Goal: Task Accomplishment & Management: Manage account settings

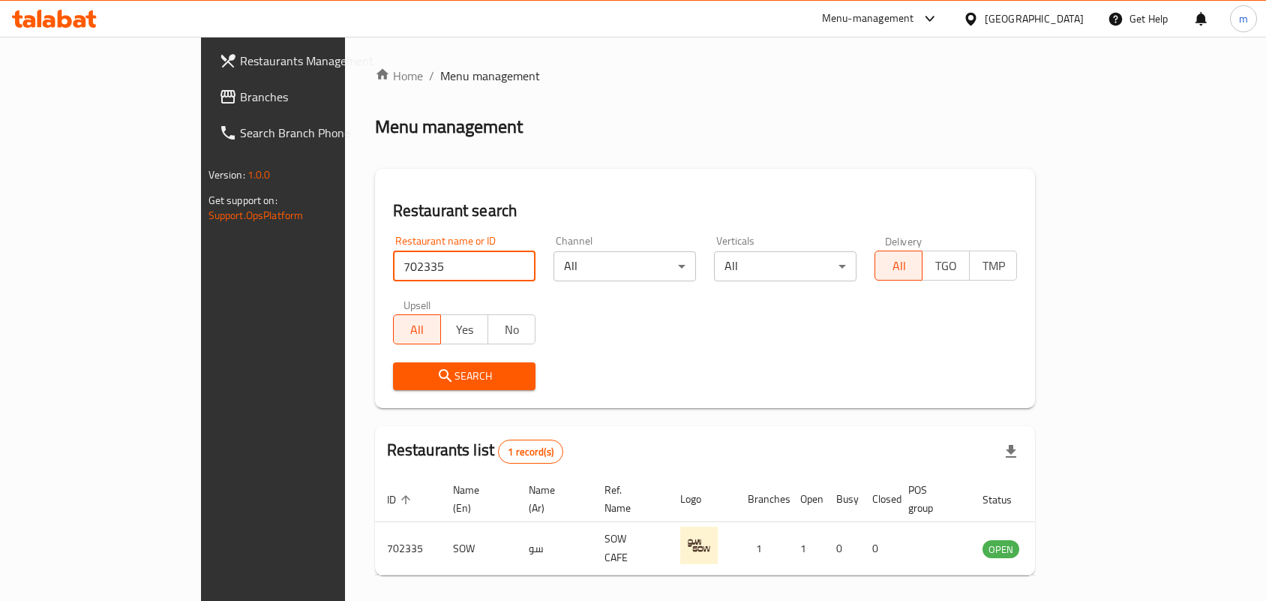
scroll to position [39, 0]
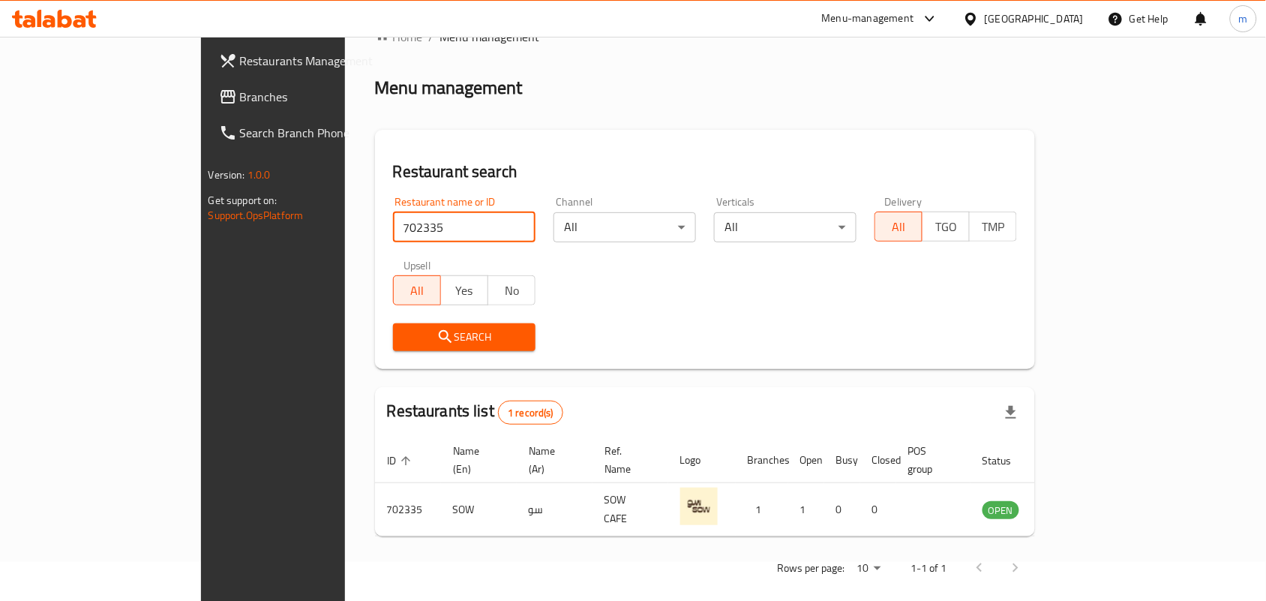
click at [240, 91] on span "Branches" at bounding box center [320, 97] width 160 height 18
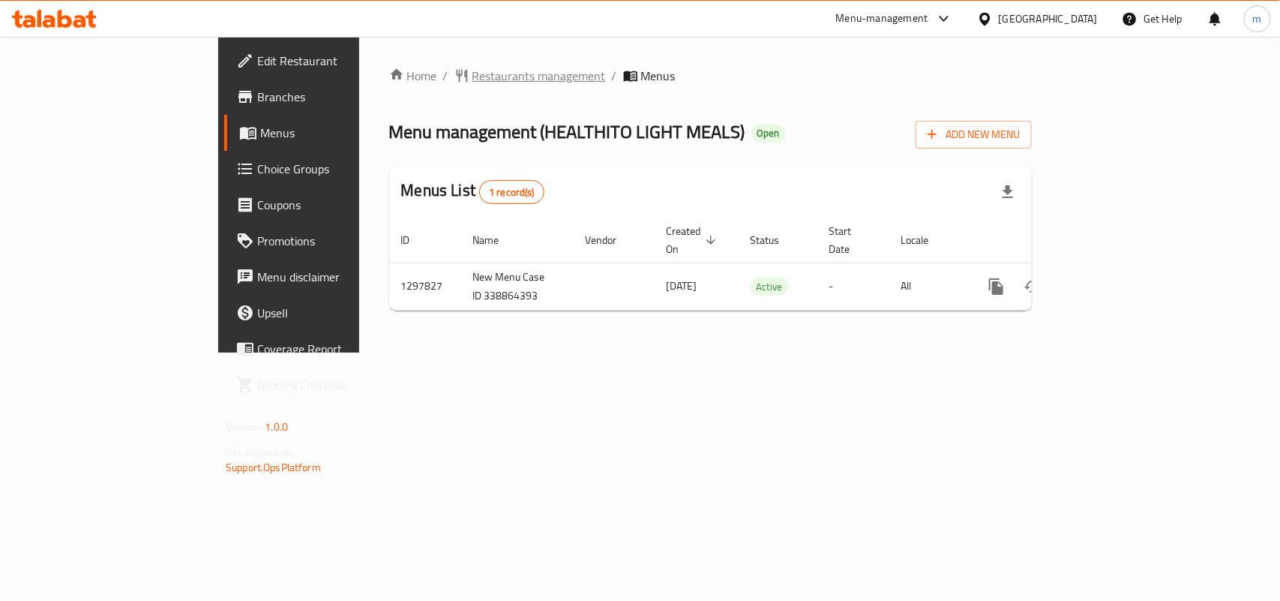
click at [472, 68] on span "Restaurants management" at bounding box center [538, 76] width 133 height 18
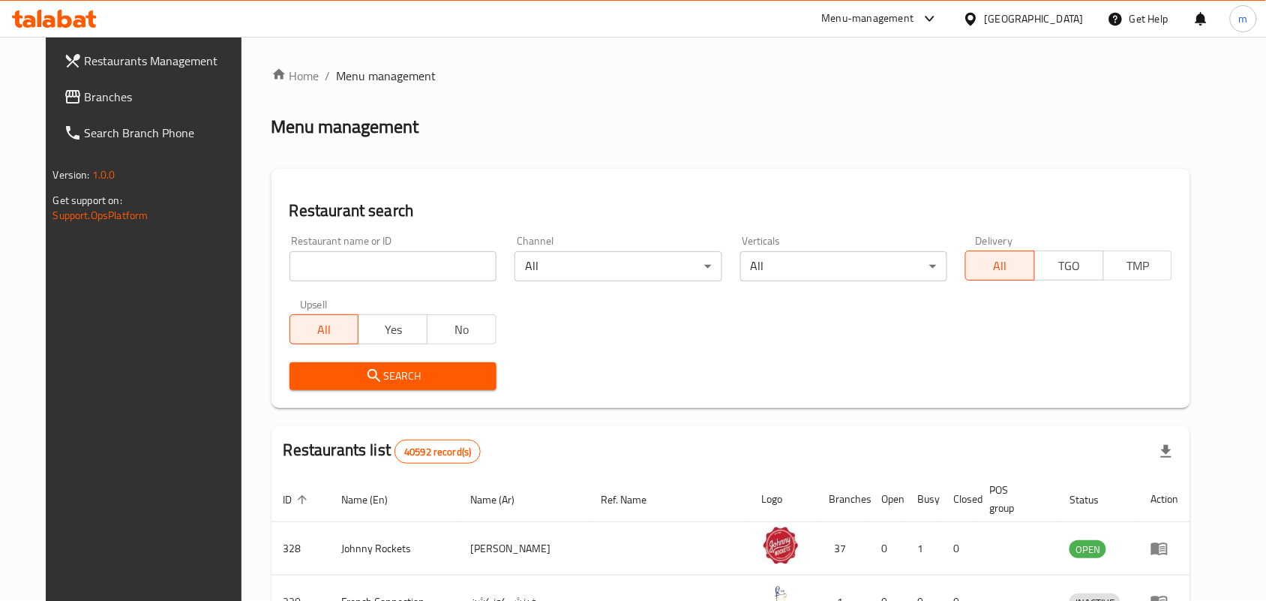
click at [304, 265] on input "search" at bounding box center [392, 266] width 207 height 30
paste input "700671"
type input "700671"
click button "Search" at bounding box center [392, 376] width 207 height 28
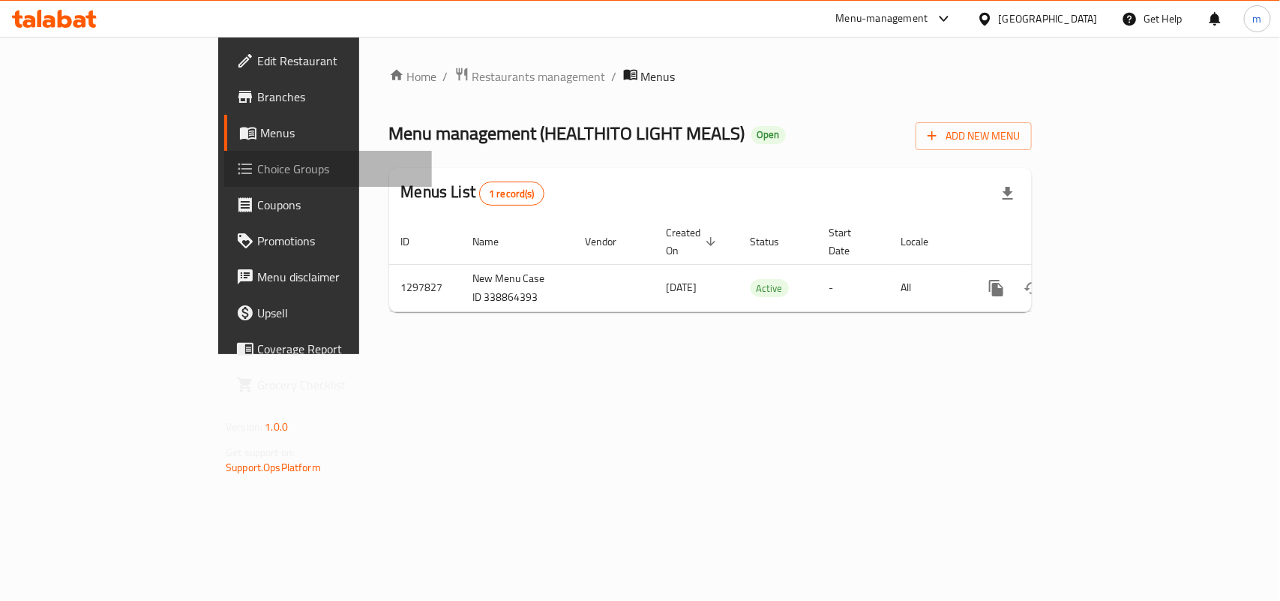
click at [257, 162] on span "Choice Groups" at bounding box center [338, 169] width 163 height 18
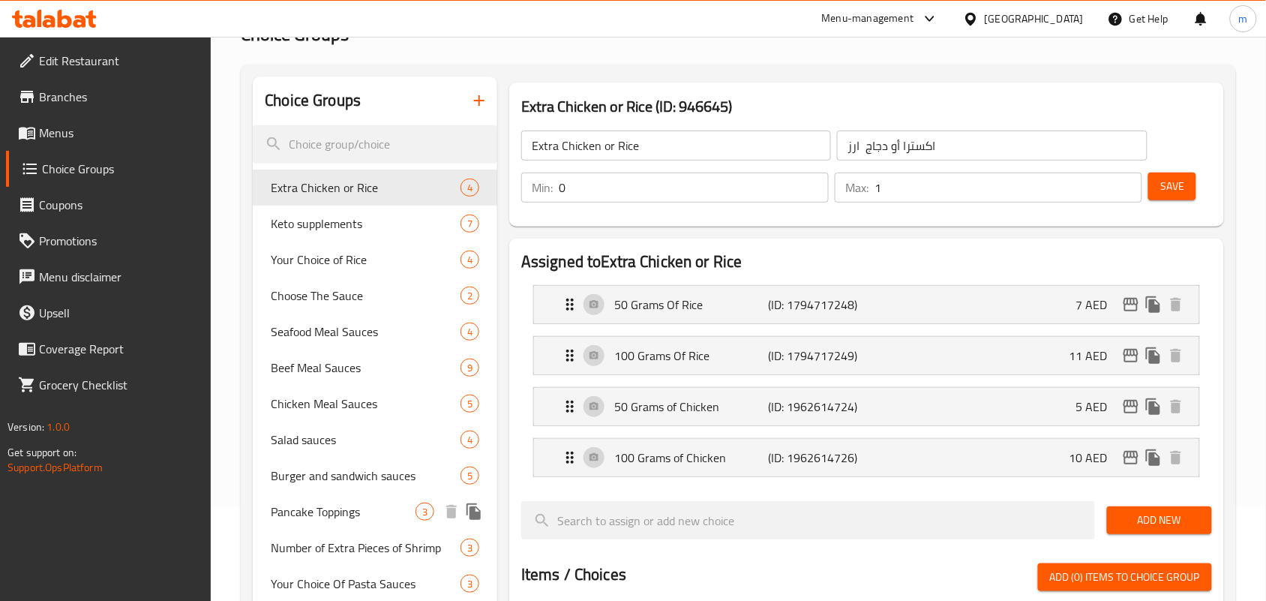
scroll to position [187, 0]
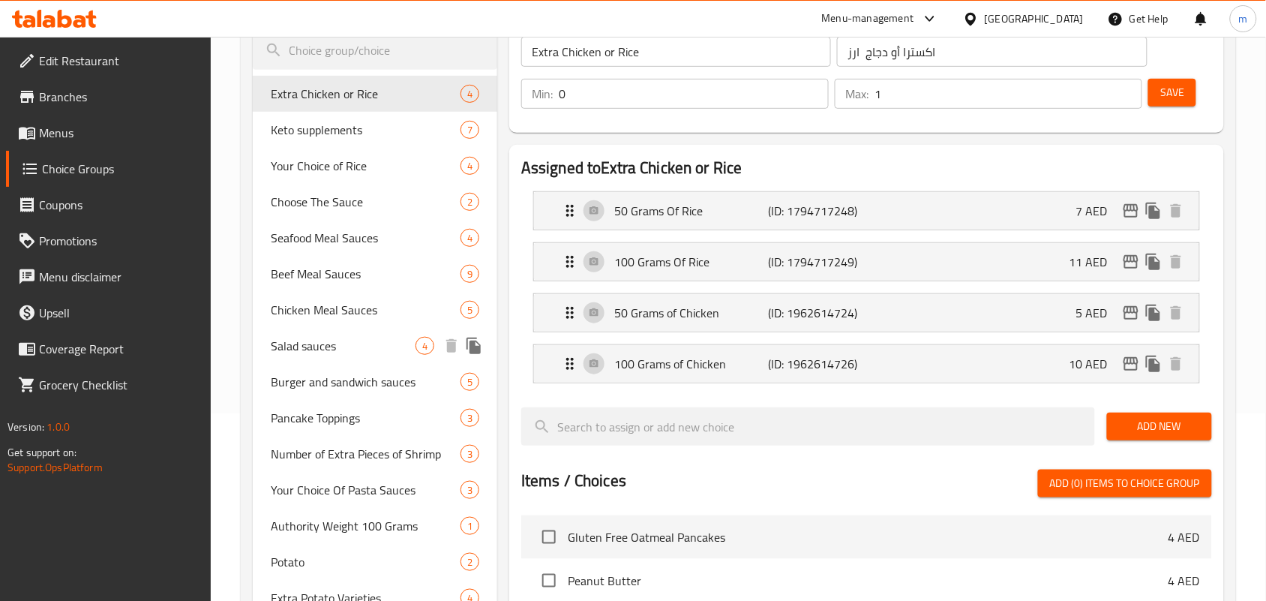
click at [335, 355] on span "Salad sauces" at bounding box center [343, 346] width 145 height 18
type input "Salad sauces"
type input "صوصات سلطات"
type input "1"
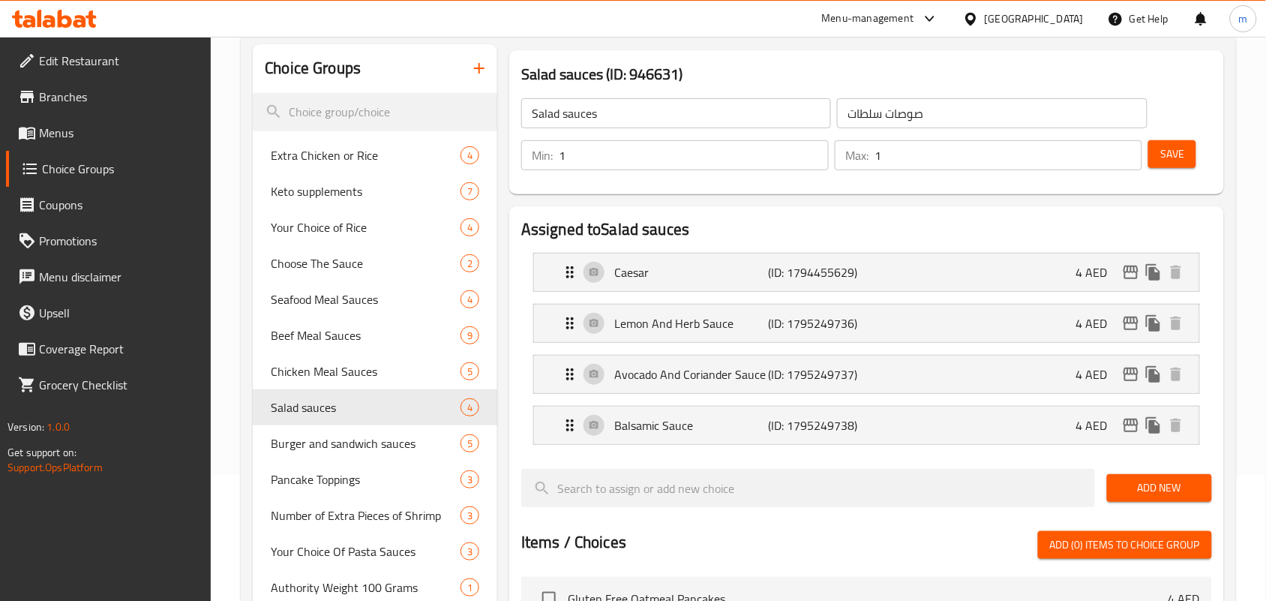
scroll to position [94, 0]
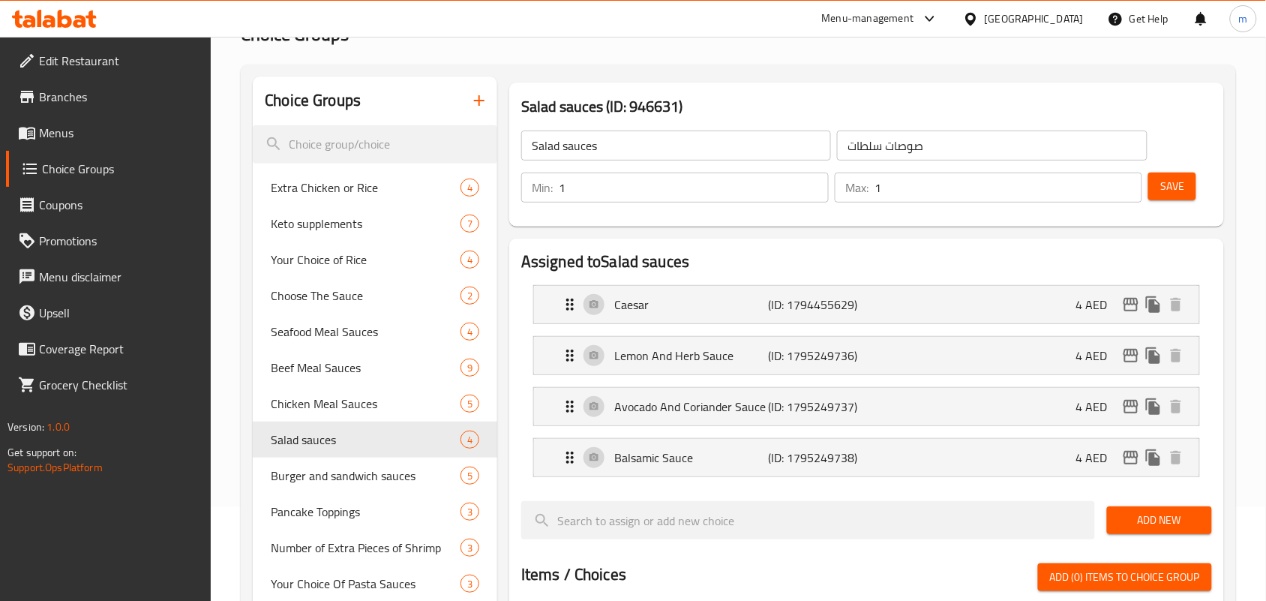
click at [1029, 25] on div "[GEOGRAPHIC_DATA]" at bounding box center [1034, 18] width 99 height 16
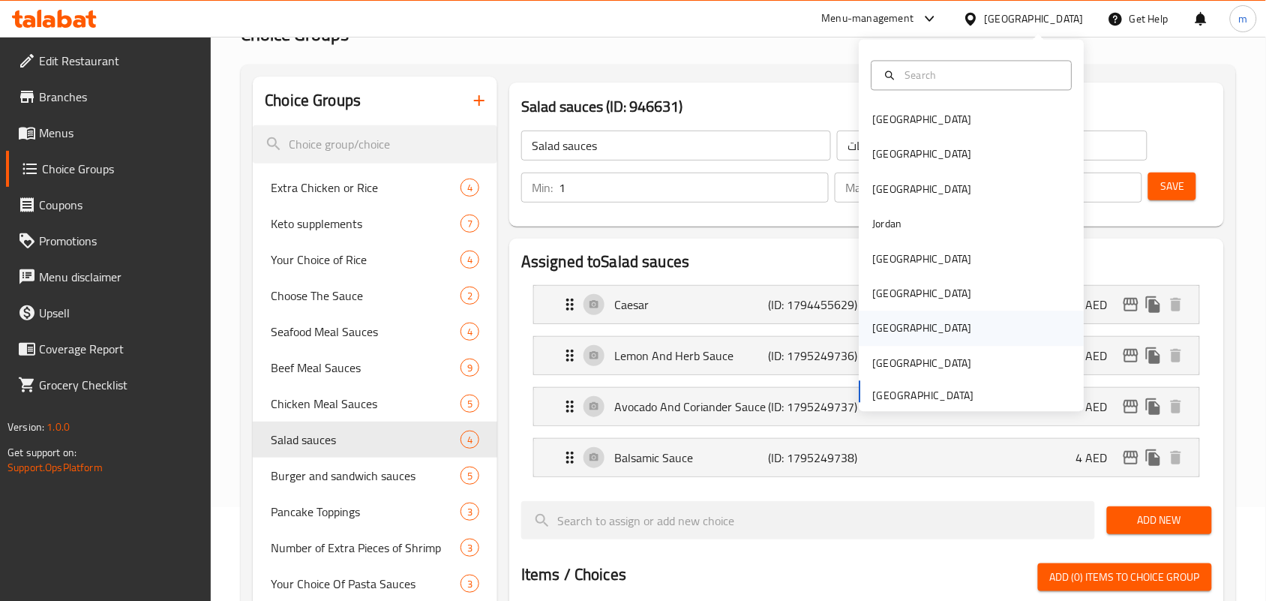
click at [883, 320] on div "Qatar" at bounding box center [922, 328] width 99 height 16
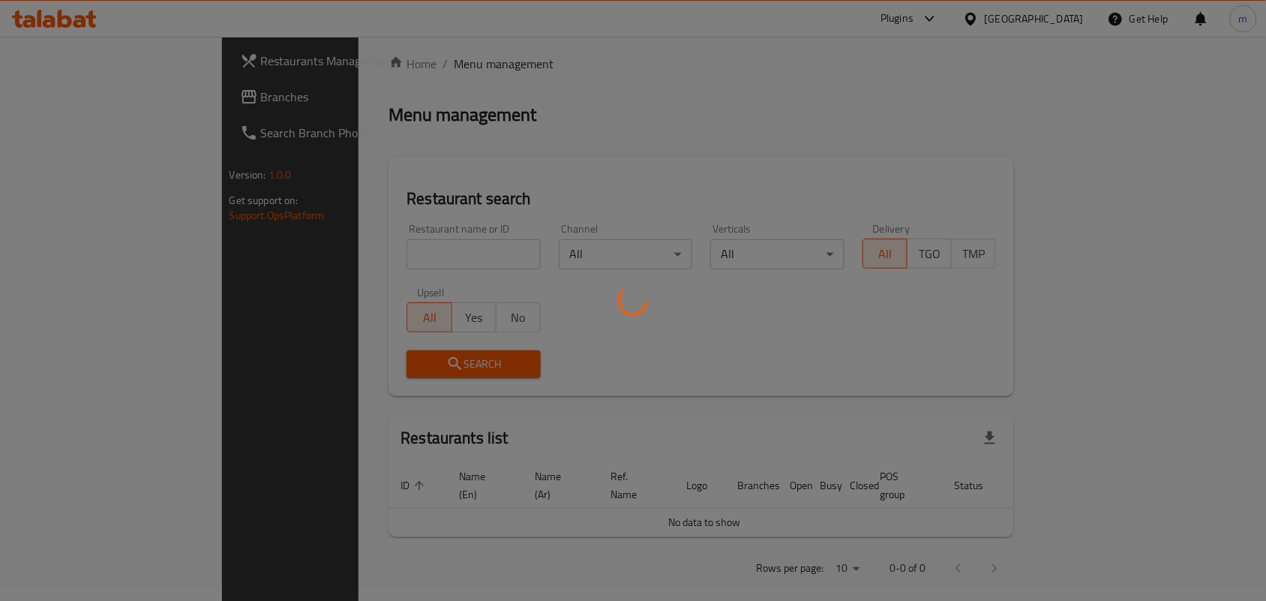
scroll to position [94, 0]
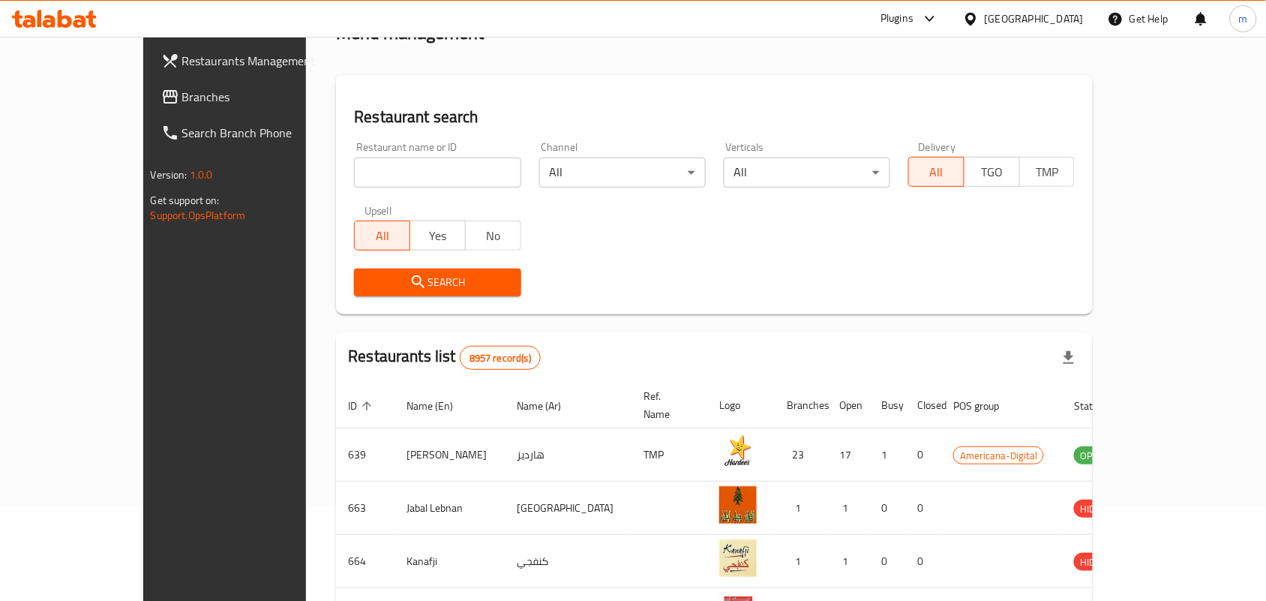
click at [161, 92] on span at bounding box center [171, 97] width 21 height 18
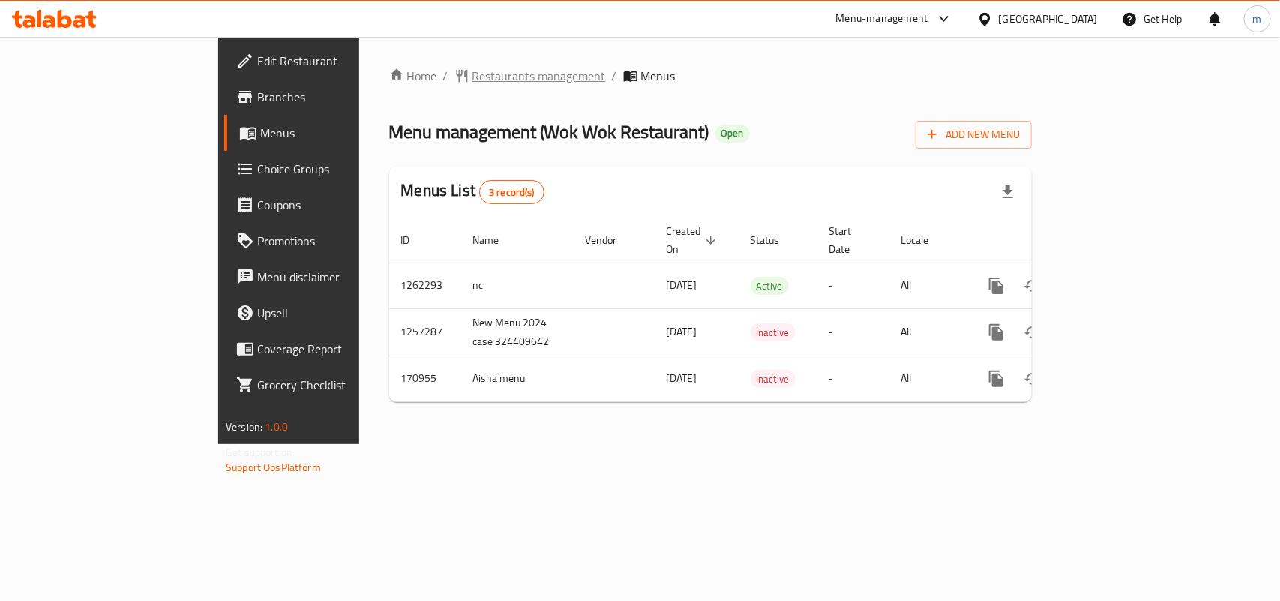
click at [472, 76] on span "Restaurants management" at bounding box center [538, 76] width 133 height 18
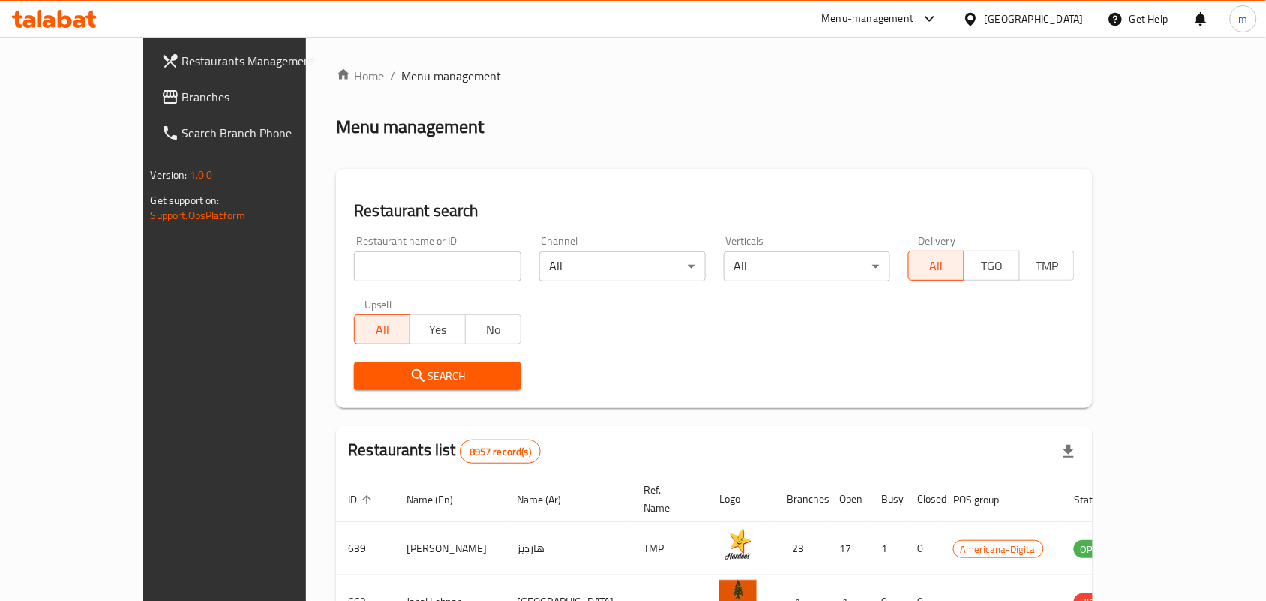
click at [354, 272] on input "search" at bounding box center [437, 266] width 166 height 30
paste input "616771"
type input "616771"
click button "Search" at bounding box center [437, 376] width 166 height 28
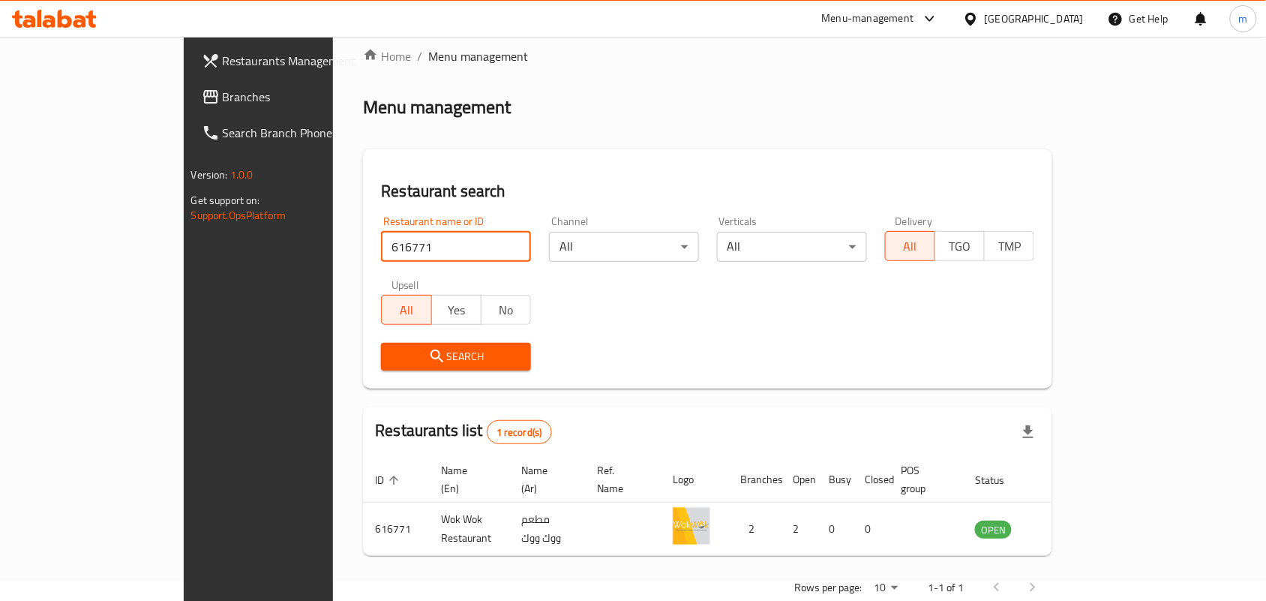
scroll to position [39, 0]
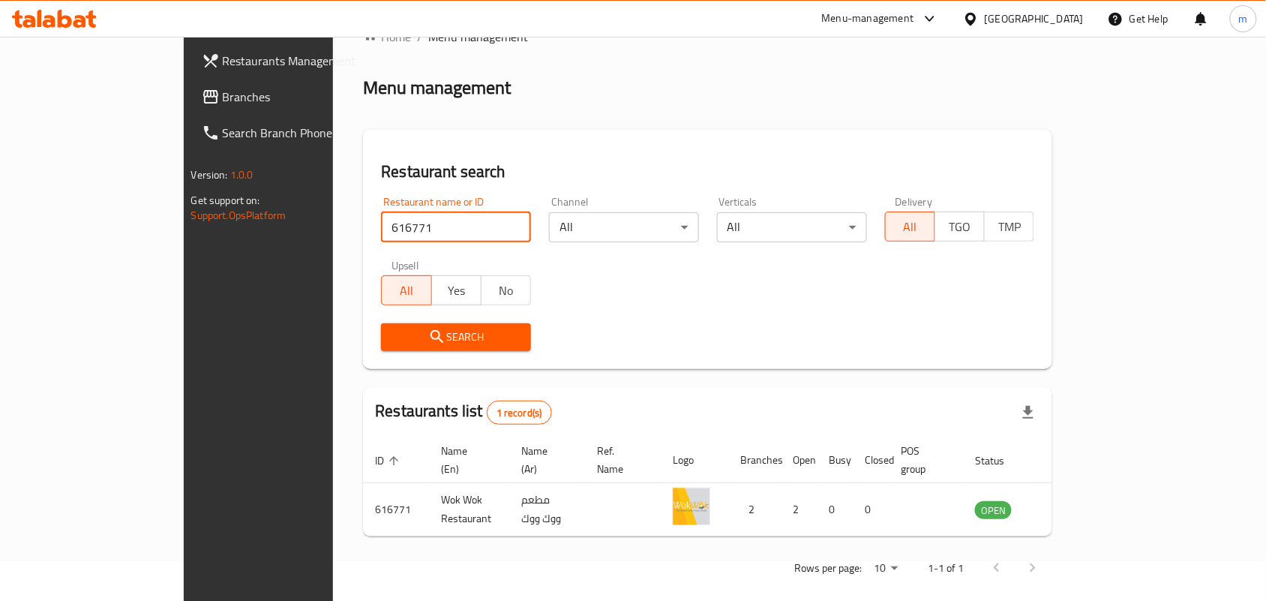
click at [784, 331] on div "Search" at bounding box center [707, 337] width 671 height 46
click at [976, 13] on icon at bounding box center [970, 18] width 10 height 13
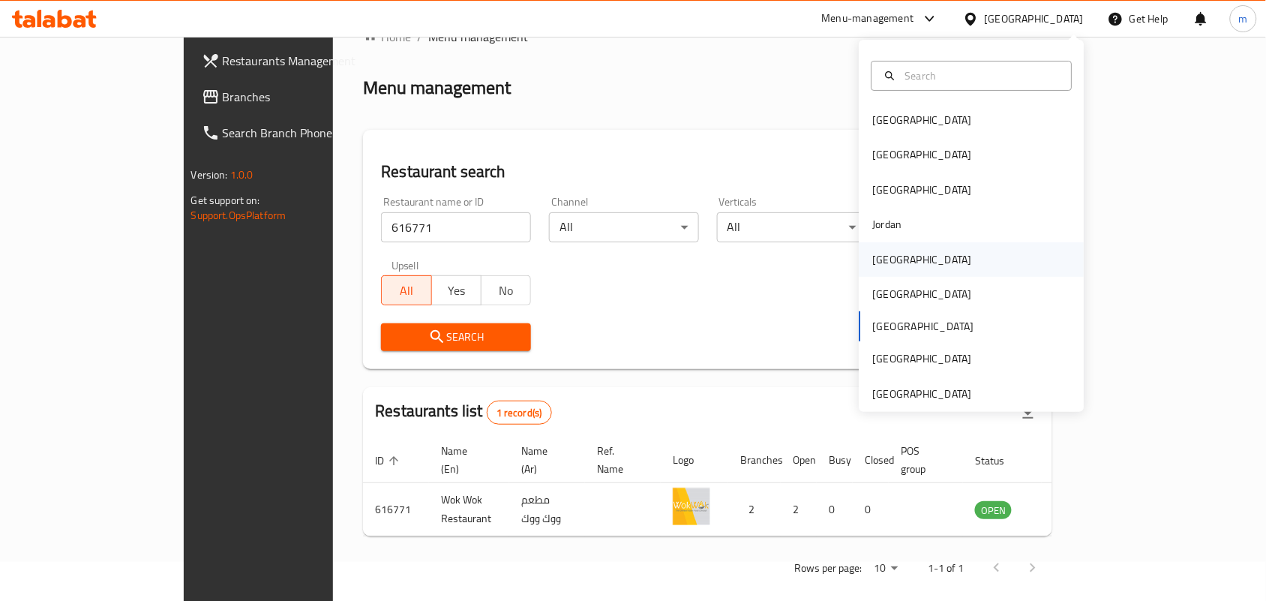
click at [889, 259] on div "Kuwait" at bounding box center [922, 259] width 99 height 16
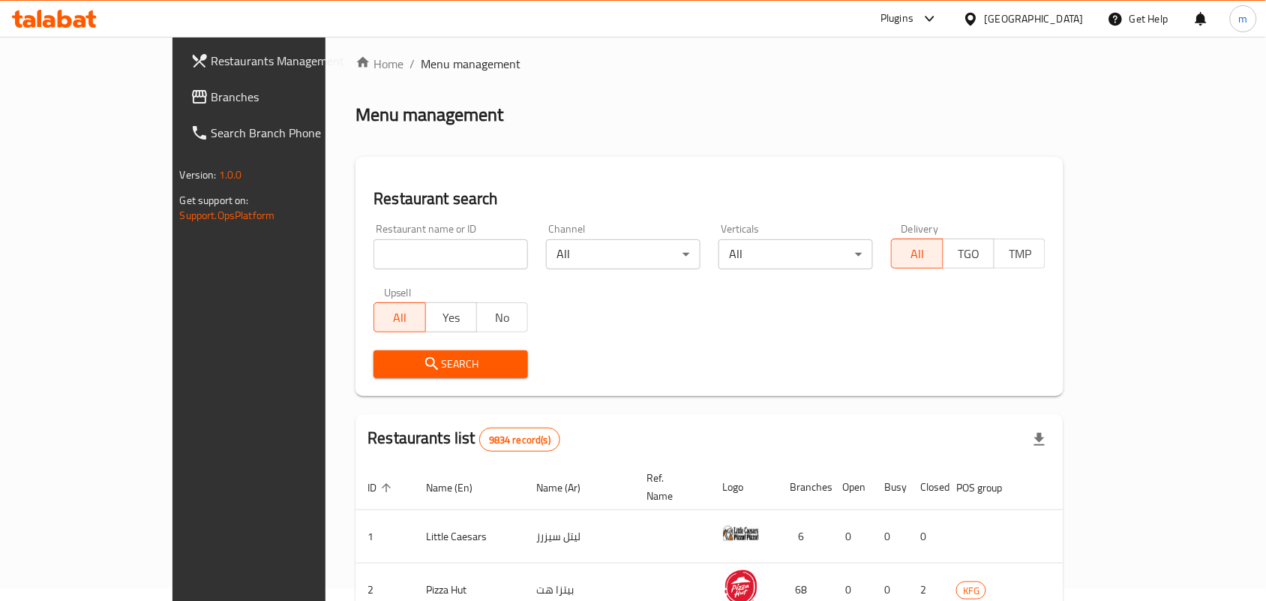
scroll to position [39, 0]
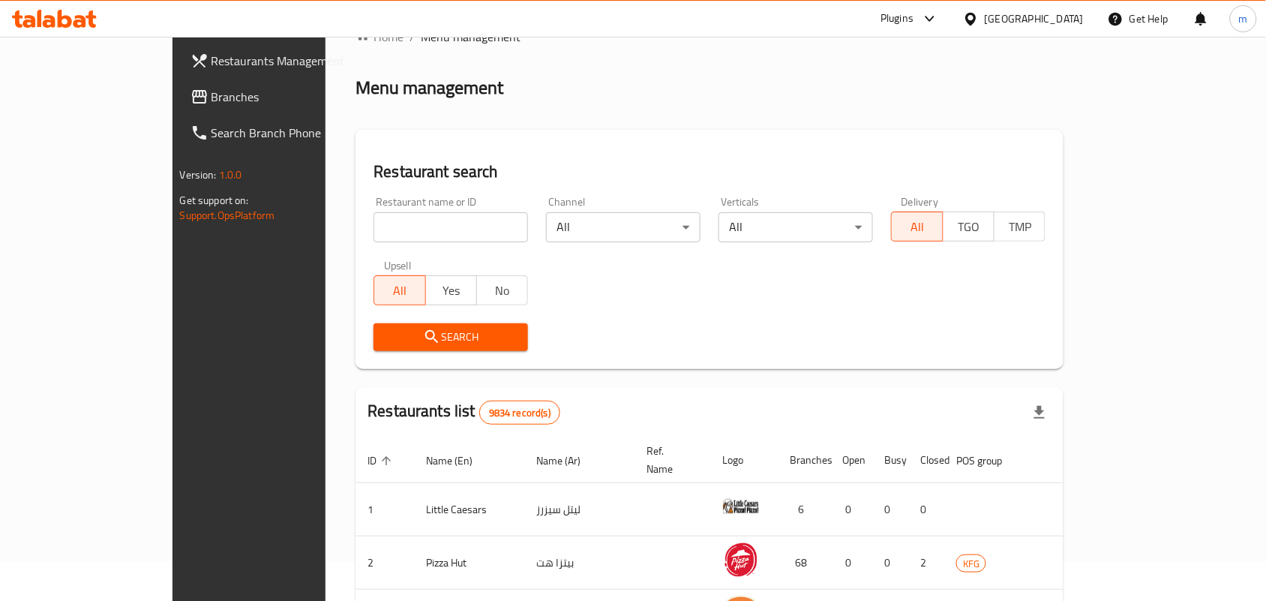
click at [211, 95] on span "Branches" at bounding box center [291, 97] width 160 height 18
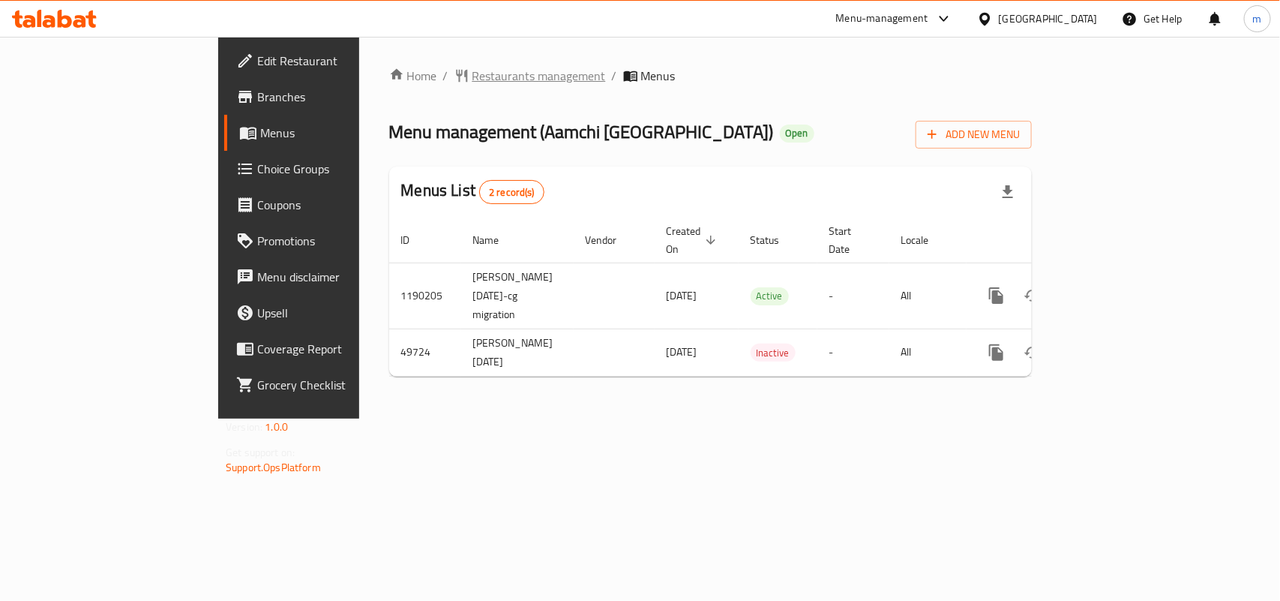
click at [472, 77] on span "Restaurants management" at bounding box center [538, 76] width 133 height 18
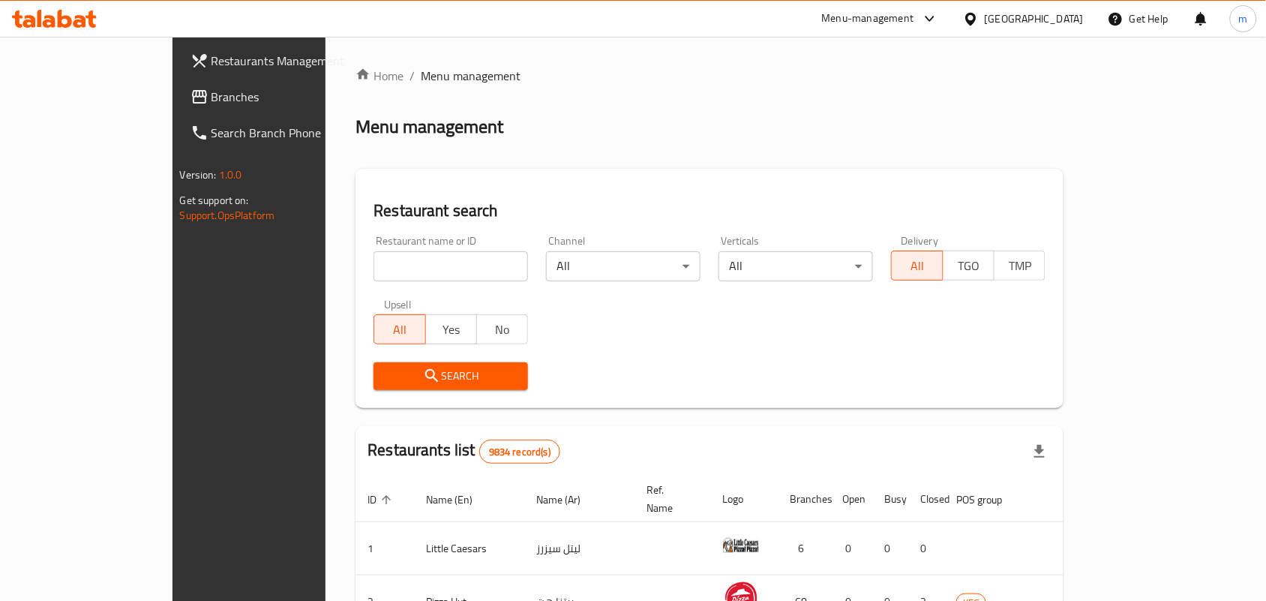
click at [373, 264] on input "search" at bounding box center [450, 266] width 154 height 30
paste input "24937"
type input "24937"
click button "Search" at bounding box center [450, 376] width 154 height 28
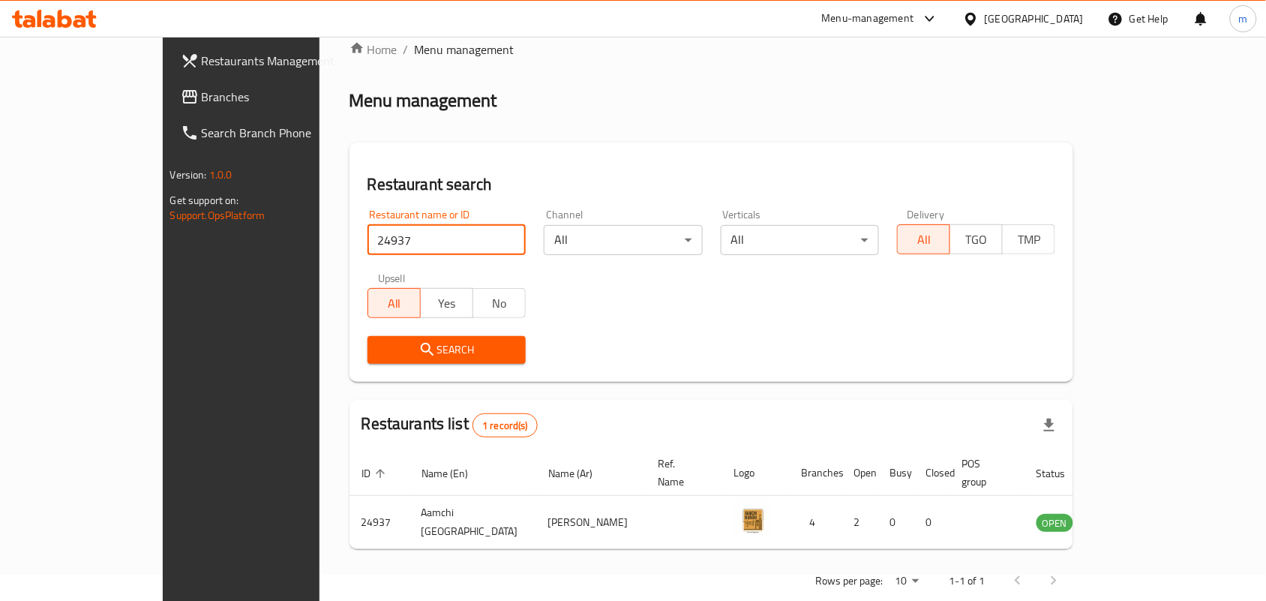
scroll to position [39, 0]
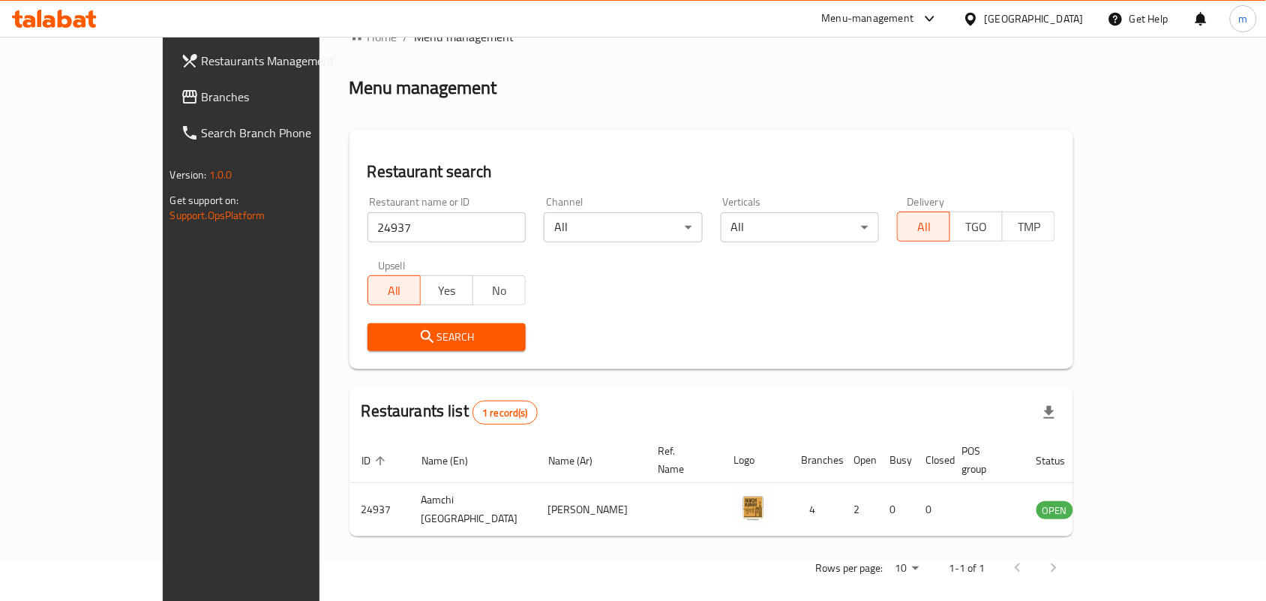
drag, startPoint x: 1059, startPoint y: 10, endPoint x: 1052, endPoint y: 27, distance: 18.5
click at [1059, 10] on div "[GEOGRAPHIC_DATA]" at bounding box center [1034, 18] width 99 height 16
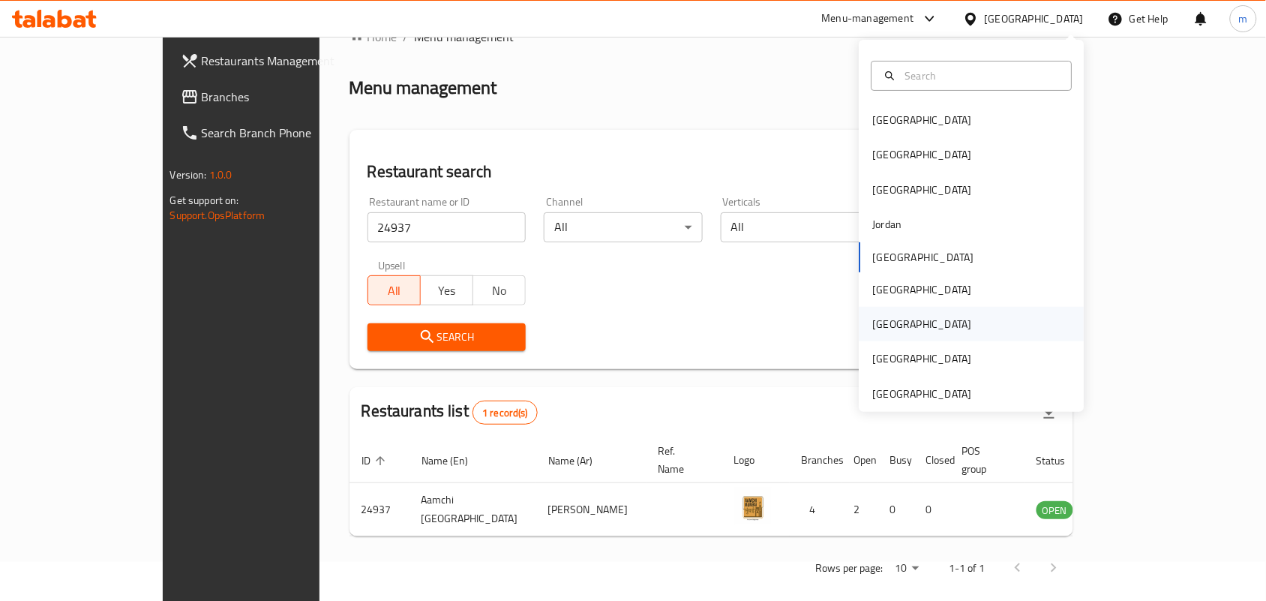
click at [886, 330] on div "[GEOGRAPHIC_DATA]" at bounding box center [922, 324] width 123 height 34
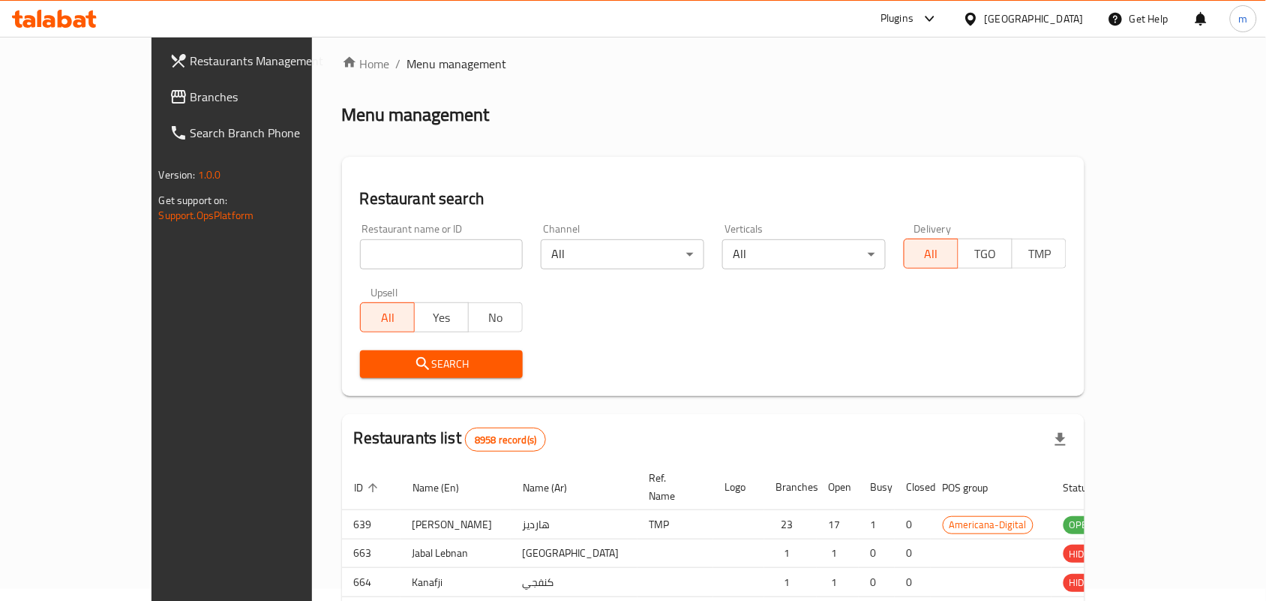
scroll to position [39, 0]
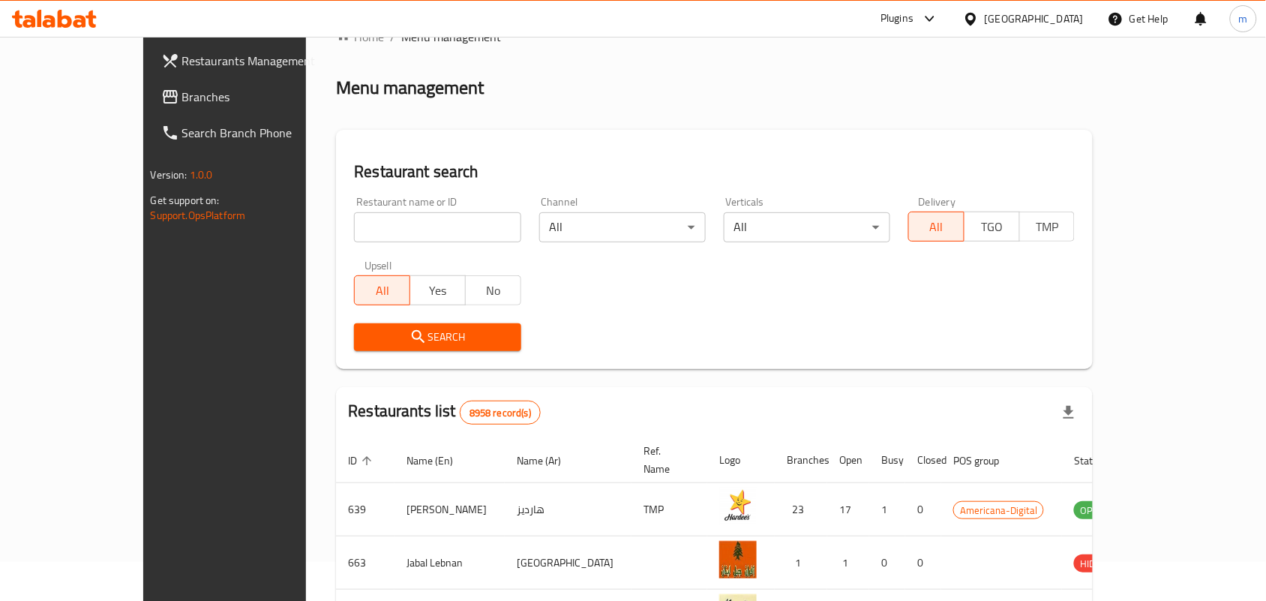
click at [182, 105] on span "Branches" at bounding box center [262, 97] width 160 height 18
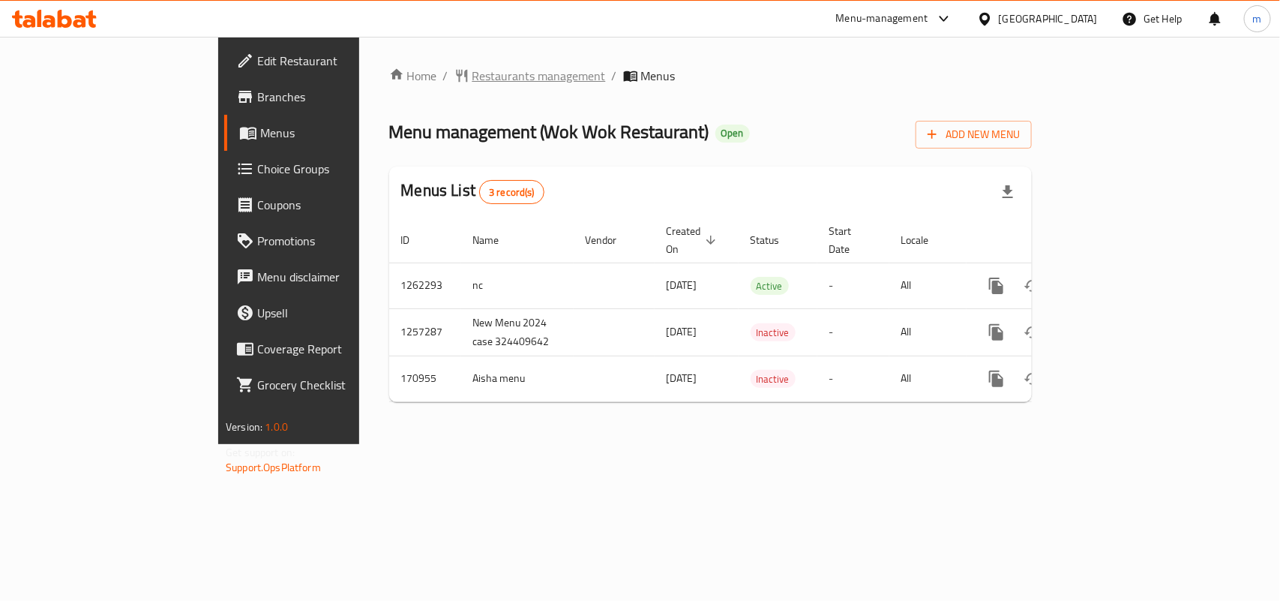
click at [472, 79] on span "Restaurants management" at bounding box center [538, 76] width 133 height 18
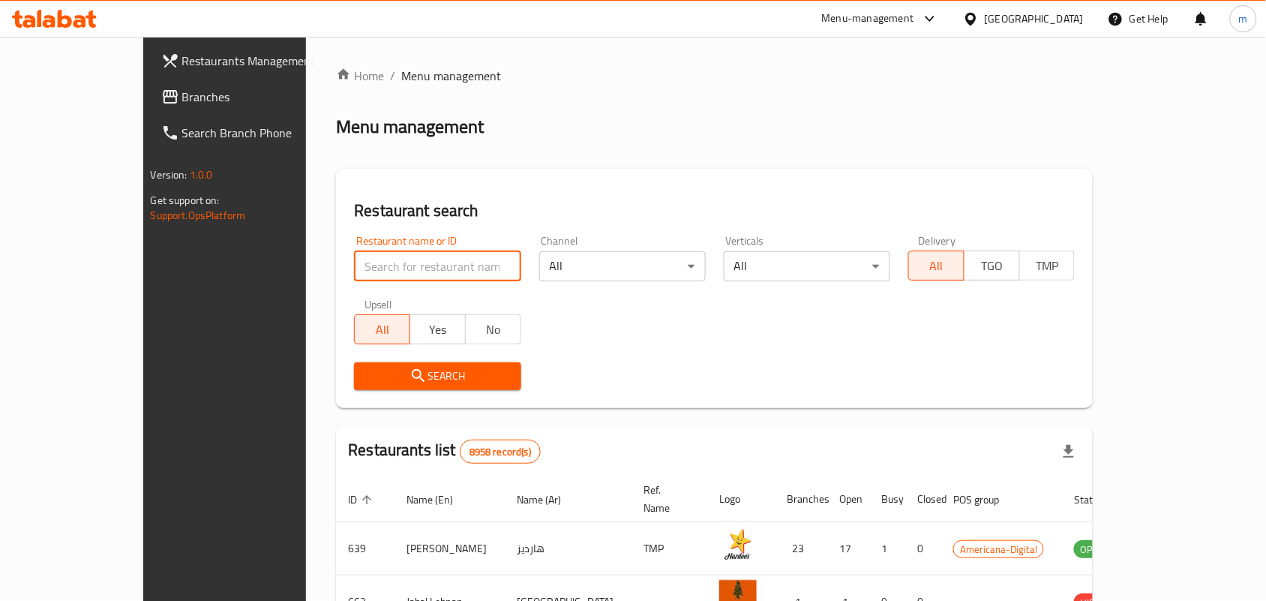
click at [354, 260] on input "search" at bounding box center [437, 266] width 166 height 30
paste input "616771"
type input "616771"
click button "Search" at bounding box center [437, 376] width 166 height 28
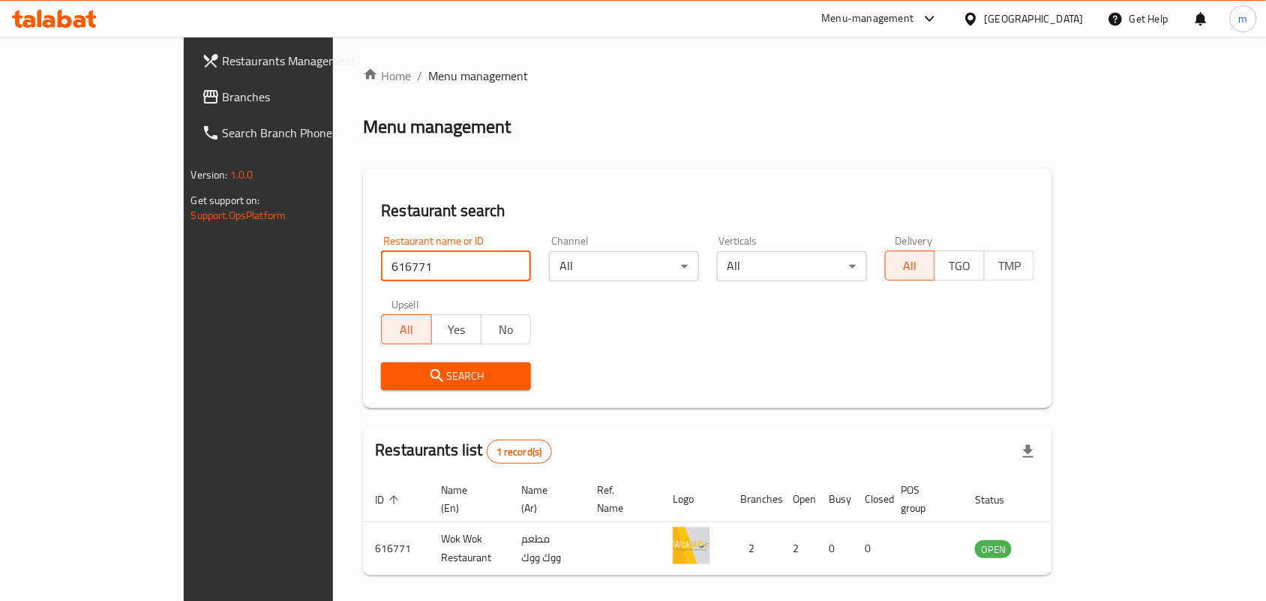
click at [979, 19] on icon at bounding box center [971, 19] width 16 height 16
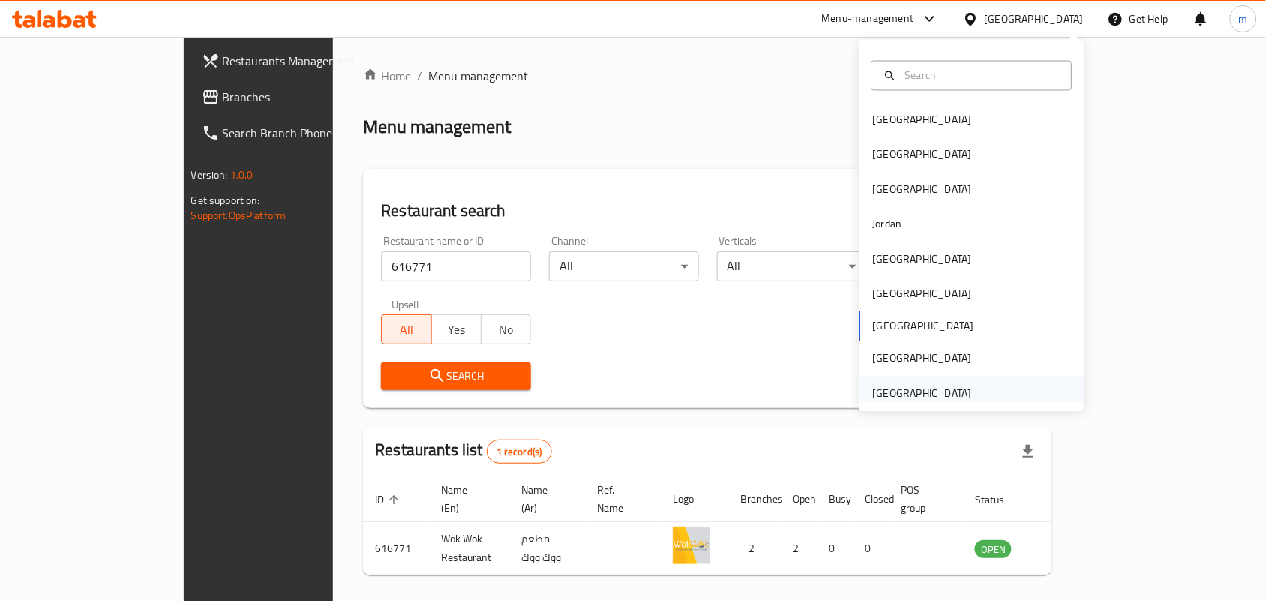
click at [892, 395] on div "[GEOGRAPHIC_DATA]" at bounding box center [922, 393] width 99 height 16
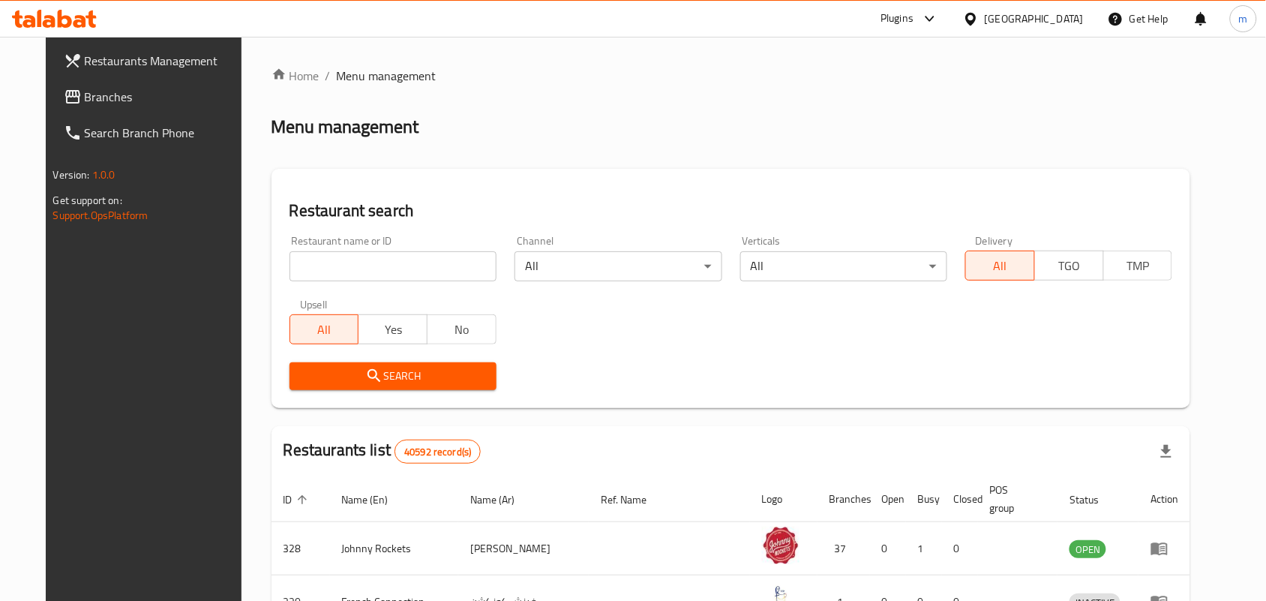
click at [92, 96] on span "Branches" at bounding box center [165, 97] width 160 height 18
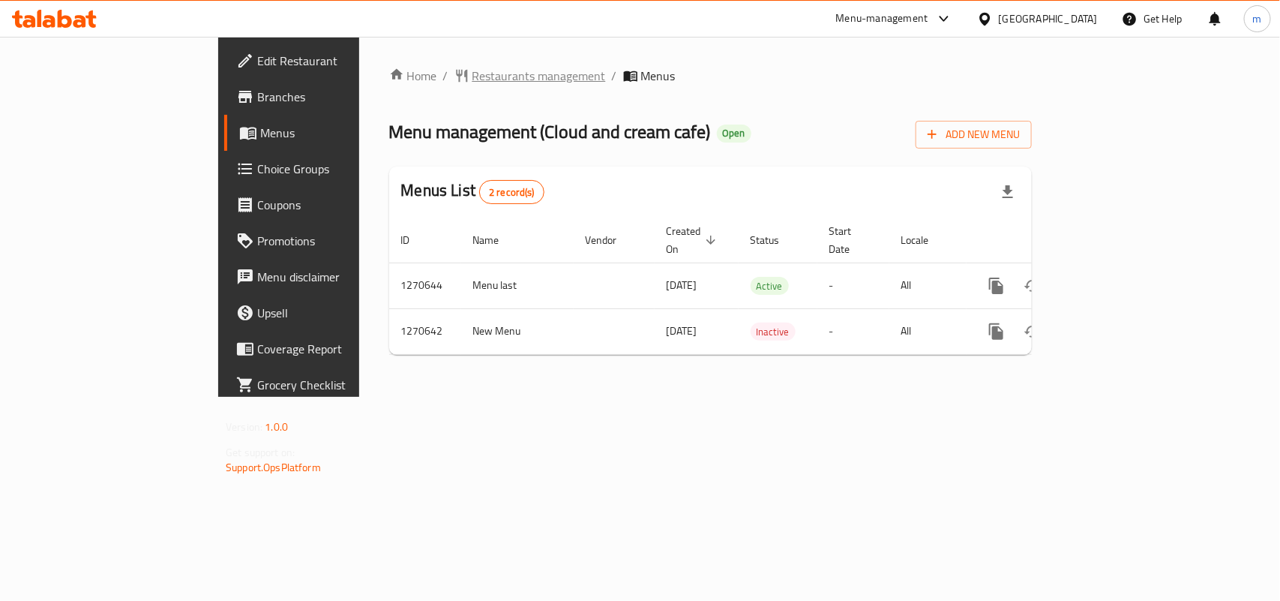
click at [472, 83] on span "Restaurants management" at bounding box center [538, 76] width 133 height 18
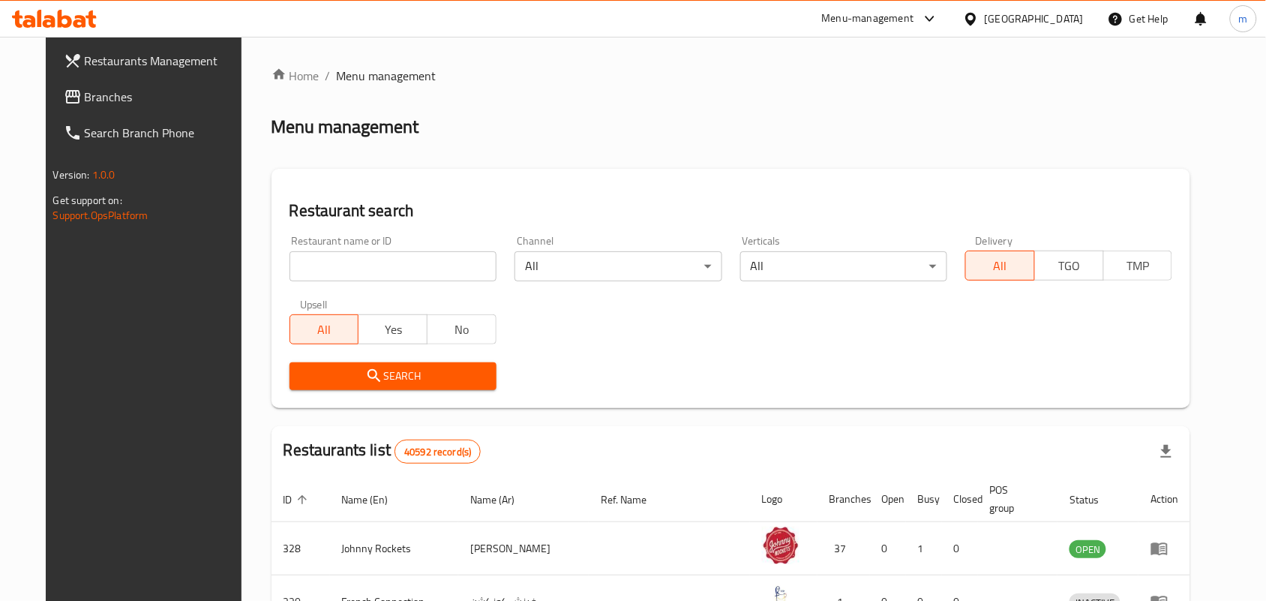
click at [307, 256] on input "search" at bounding box center [392, 266] width 207 height 30
paste input "688625"
type input "688625"
click button "Search" at bounding box center [392, 376] width 207 height 28
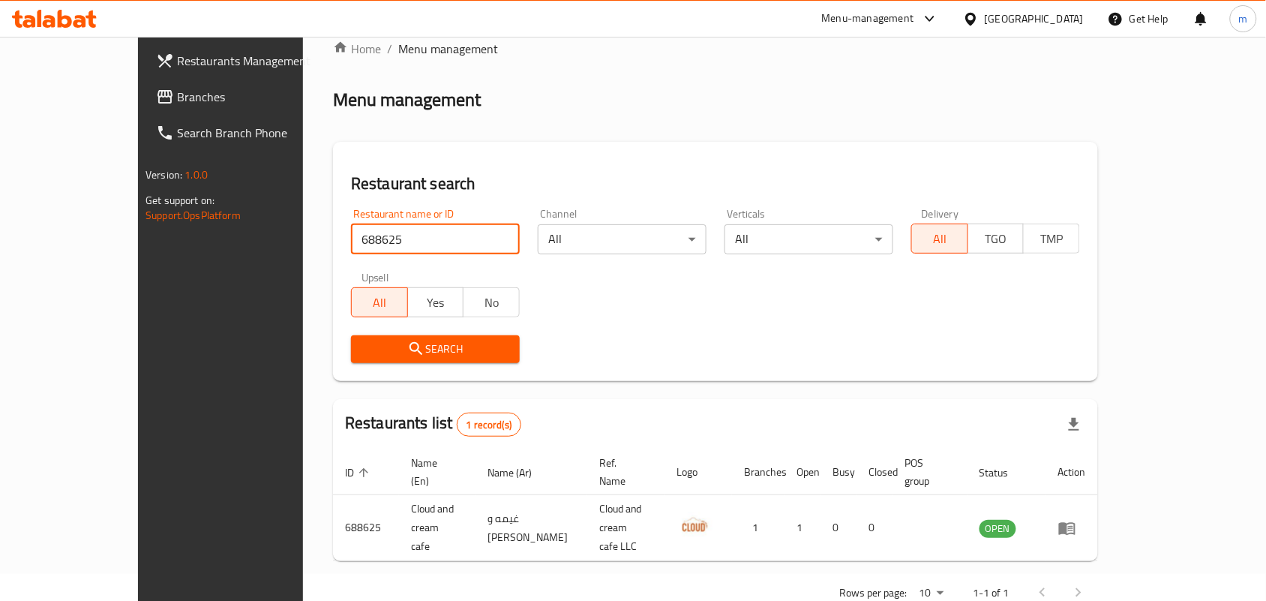
scroll to position [39, 0]
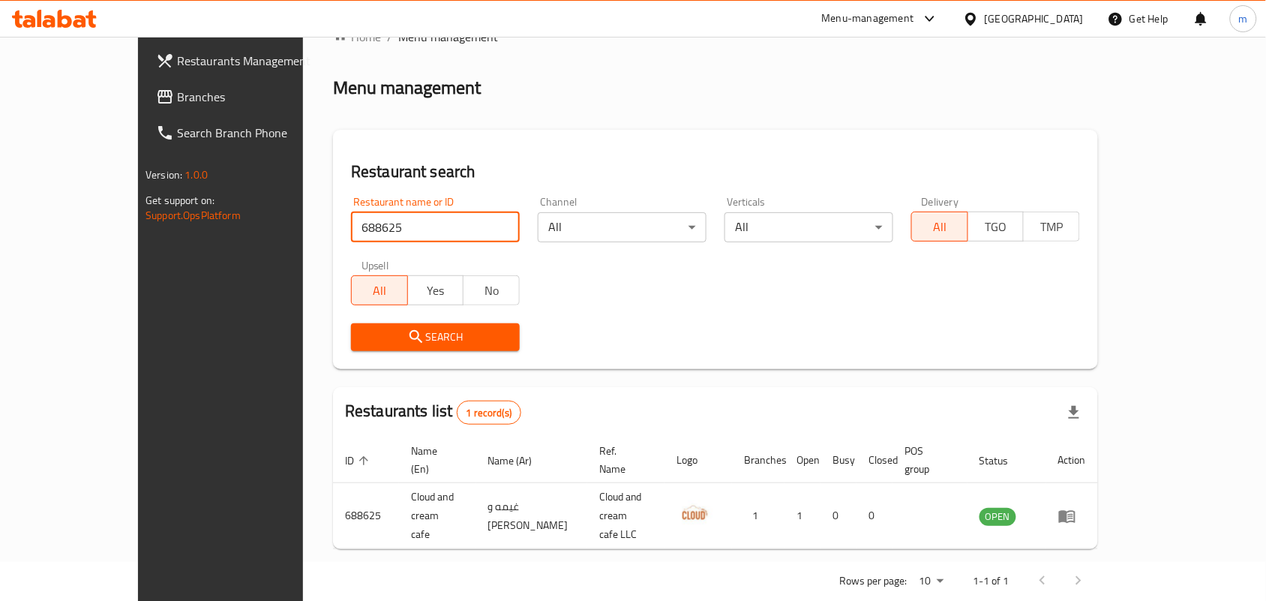
click at [177, 94] on span "Branches" at bounding box center [257, 97] width 160 height 18
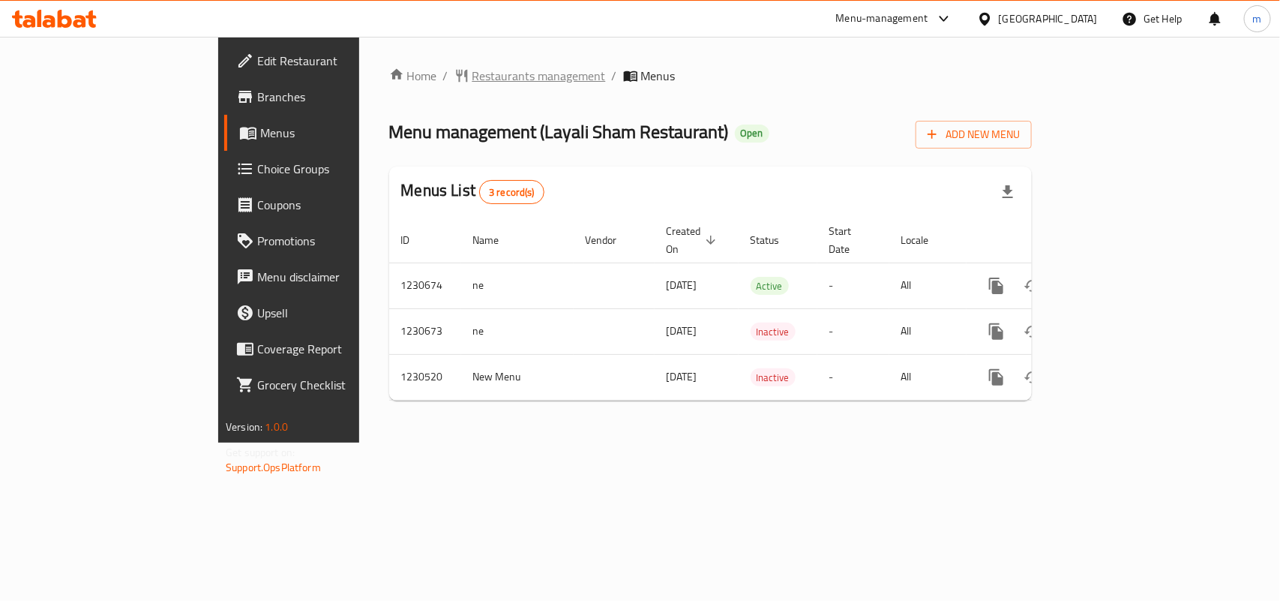
click at [472, 80] on span "Restaurants management" at bounding box center [538, 76] width 133 height 18
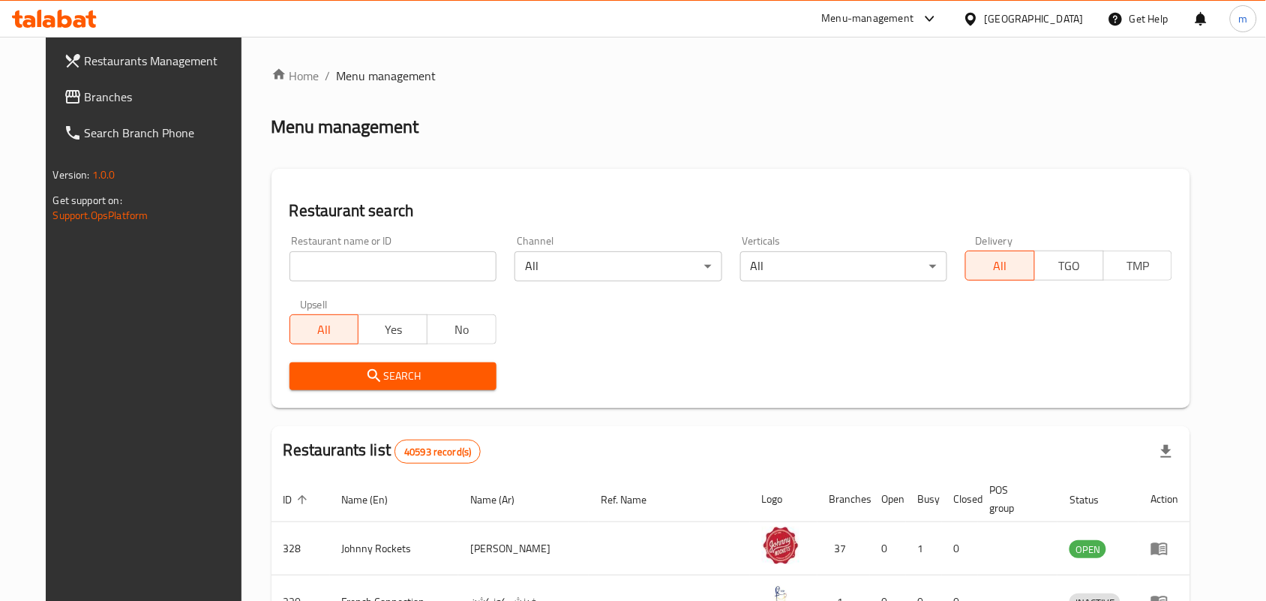
click at [306, 270] on input "search" at bounding box center [392, 266] width 207 height 30
paste input "677098"
type input "677098"
click button "Search" at bounding box center [392, 376] width 207 height 28
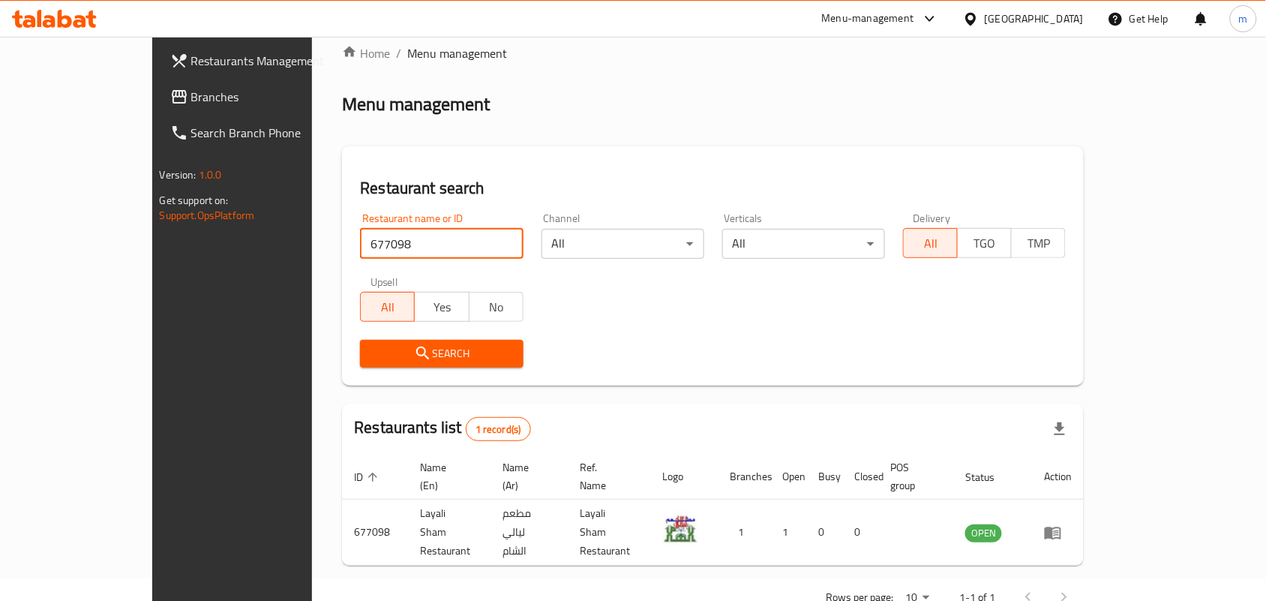
scroll to position [39, 0]
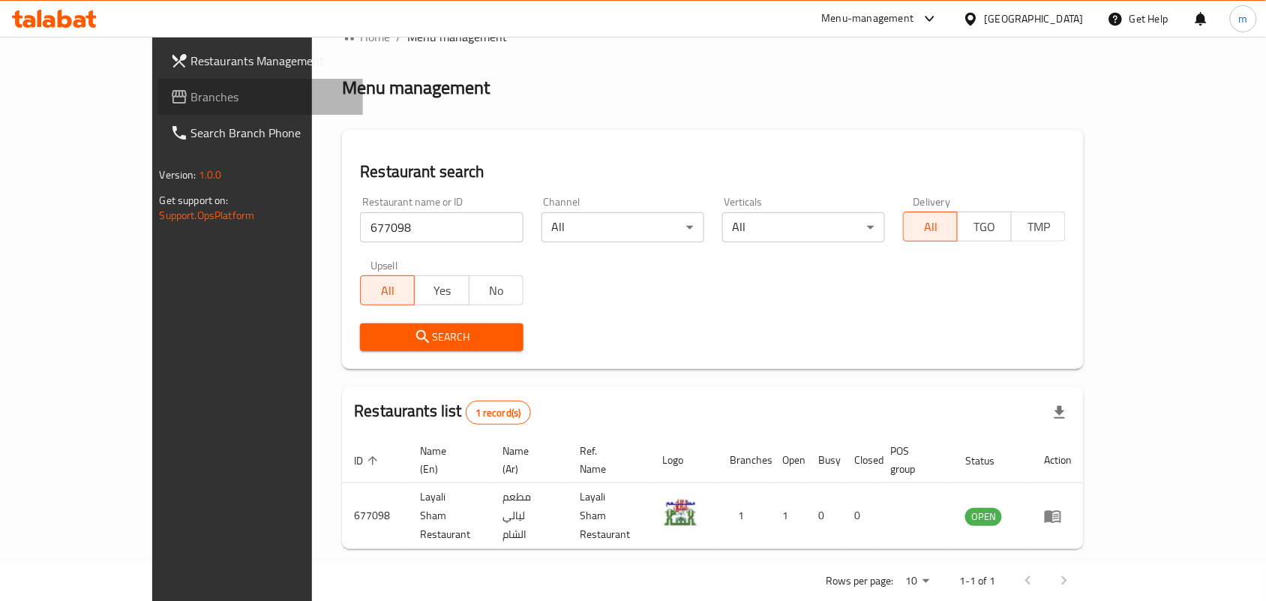
click at [191, 100] on span "Branches" at bounding box center [271, 97] width 160 height 18
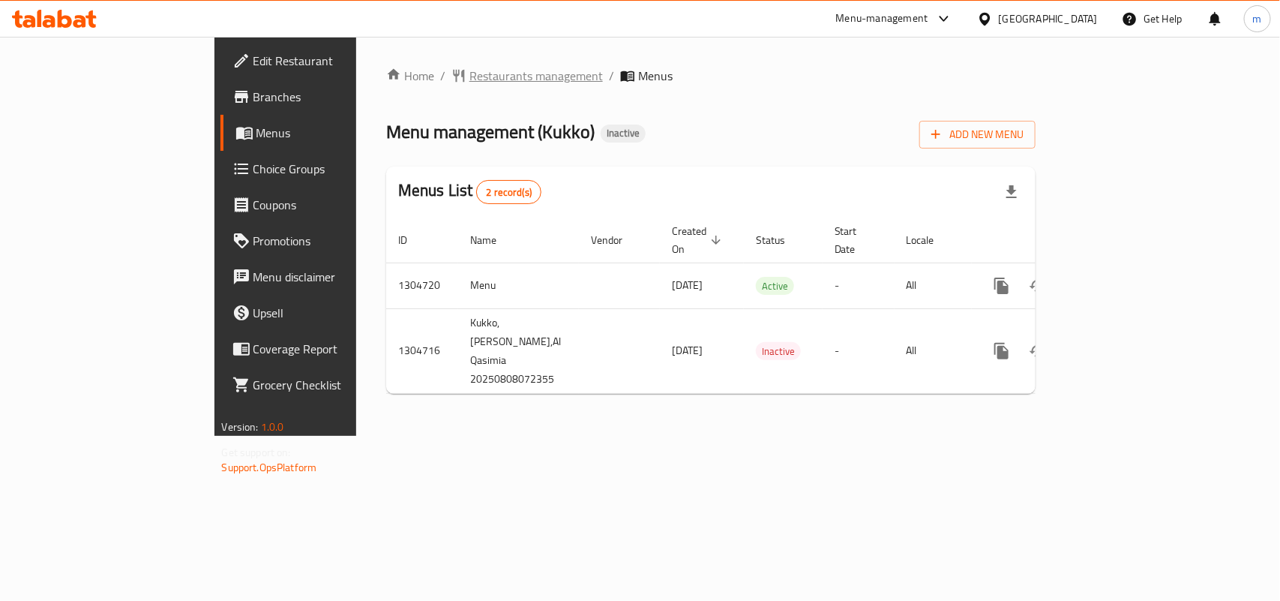
click at [469, 79] on span "Restaurants management" at bounding box center [535, 76] width 133 height 18
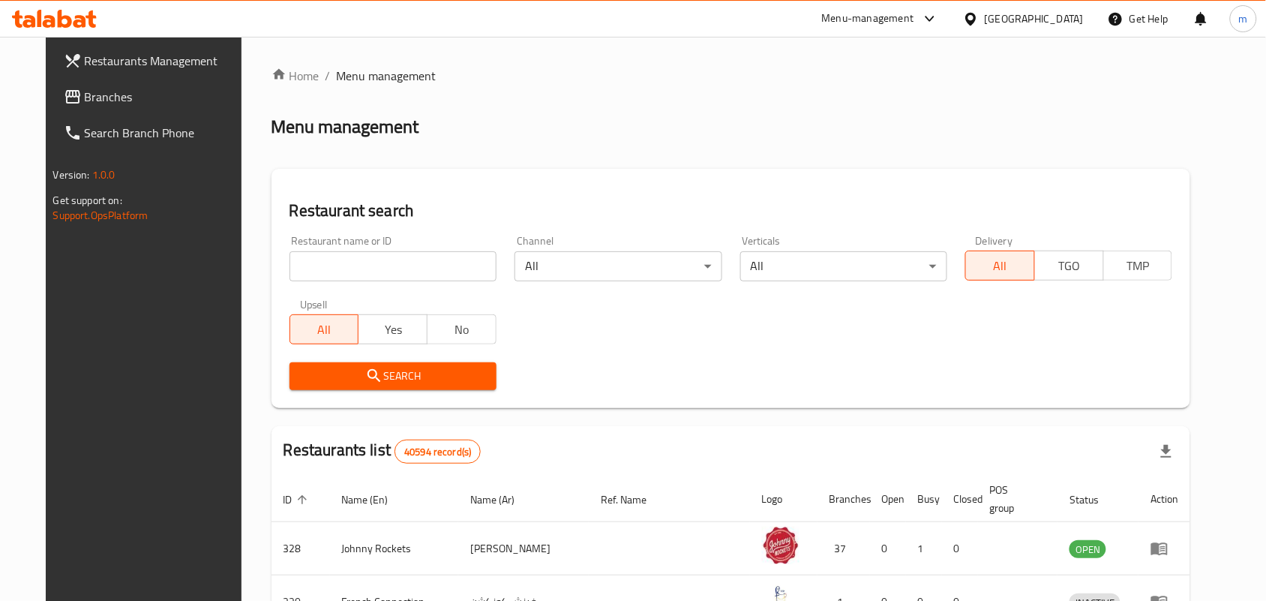
click at [298, 264] on input "search" at bounding box center [392, 266] width 207 height 30
paste input "703377"
type input "703377"
click button "Search" at bounding box center [392, 376] width 207 height 28
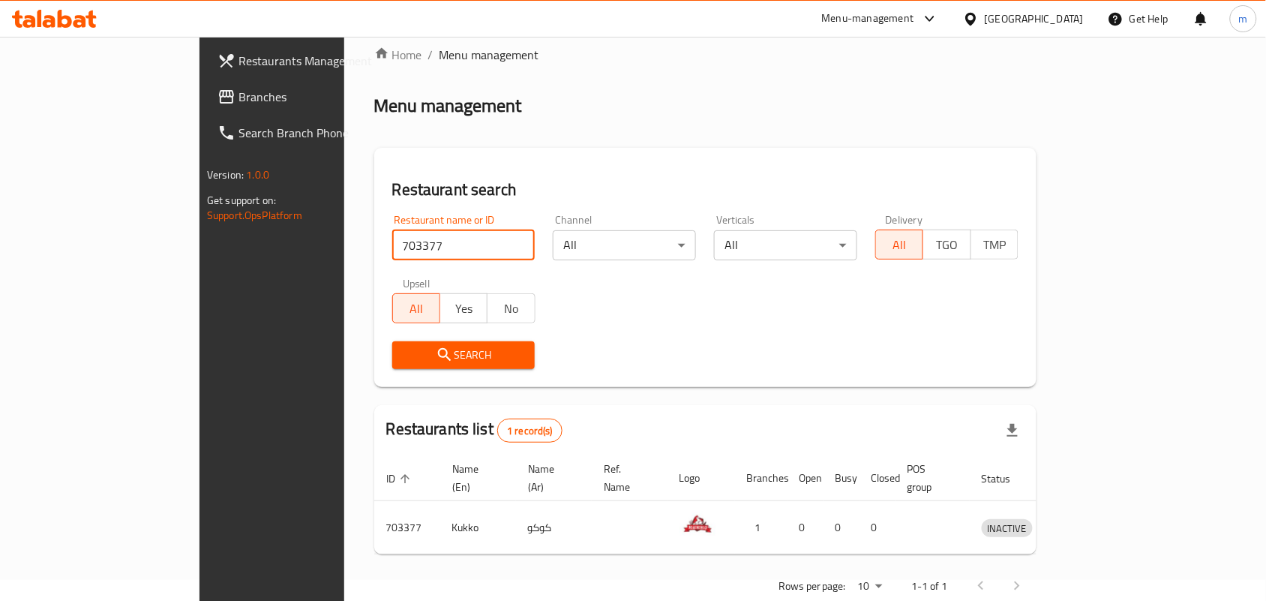
scroll to position [39, 0]
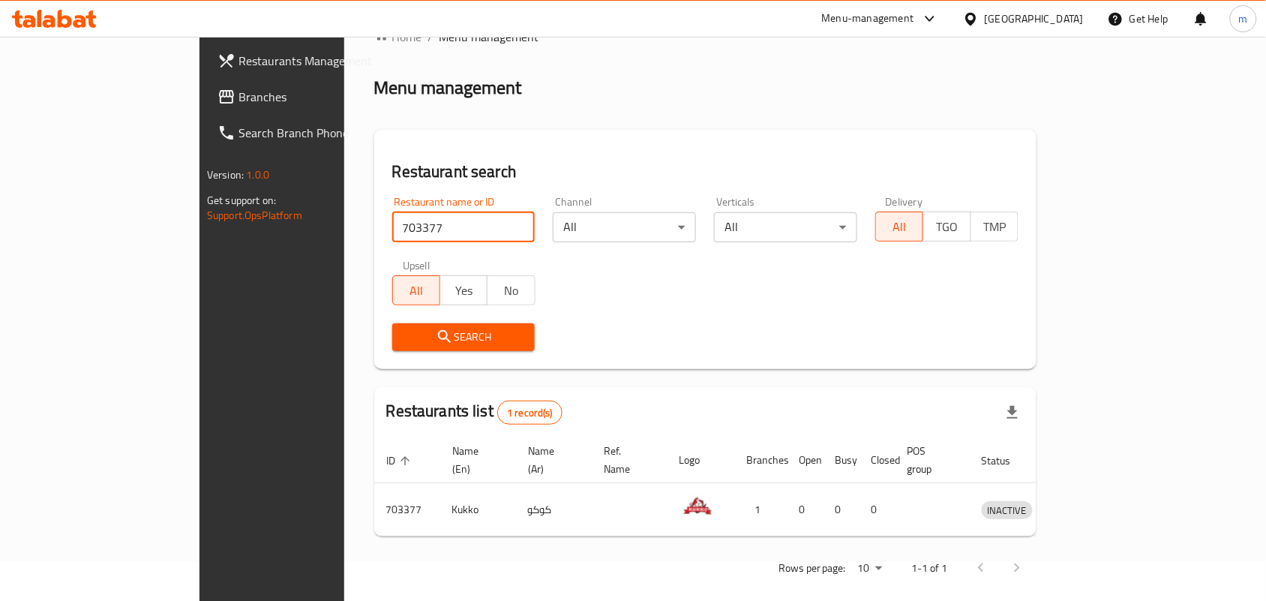
click at [217, 88] on icon at bounding box center [226, 97] width 18 height 18
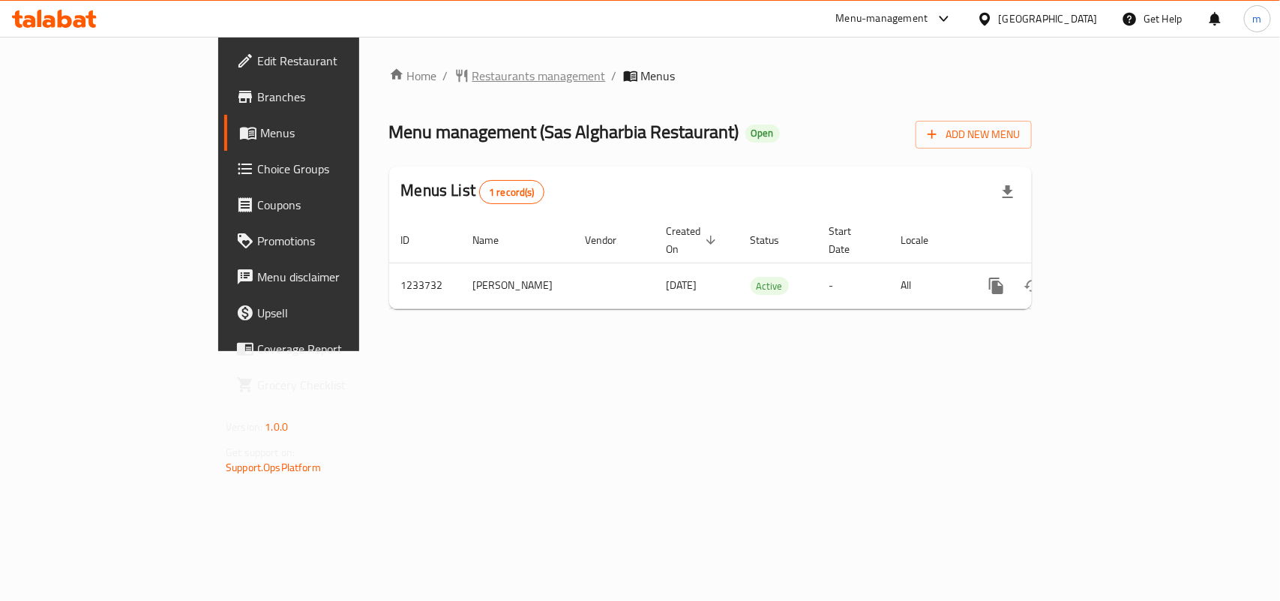
click at [472, 67] on span "Restaurants management" at bounding box center [538, 76] width 133 height 18
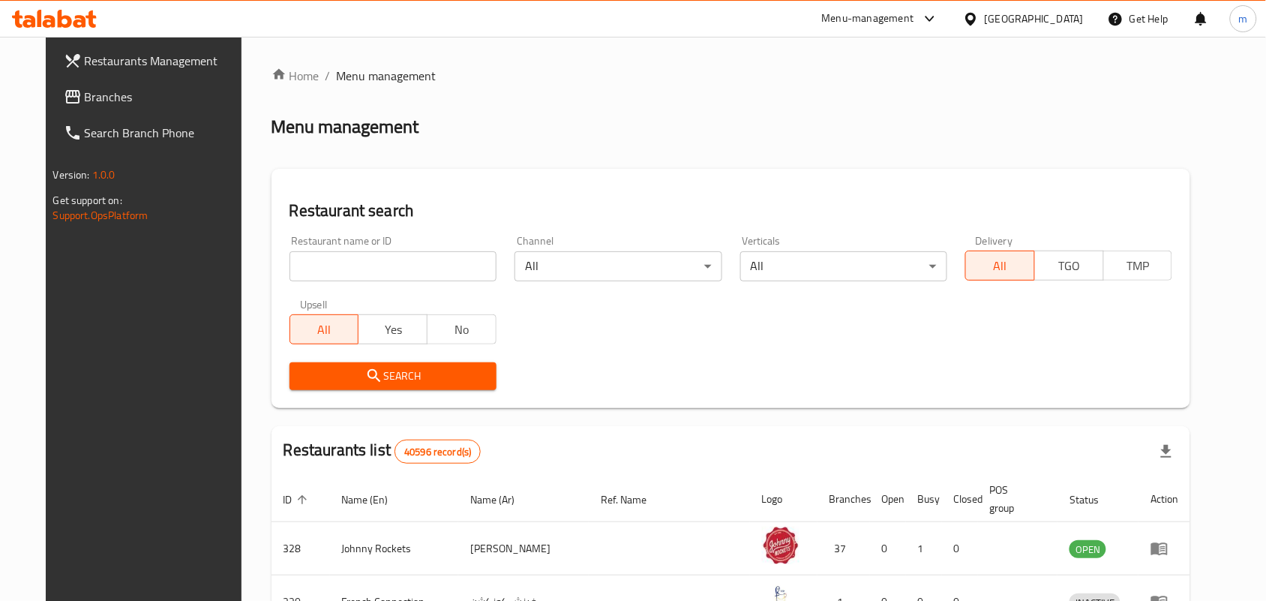
click at [312, 262] on input "search" at bounding box center [392, 266] width 207 height 30
paste input "678238"
type input "678238"
click button "Search" at bounding box center [392, 376] width 207 height 28
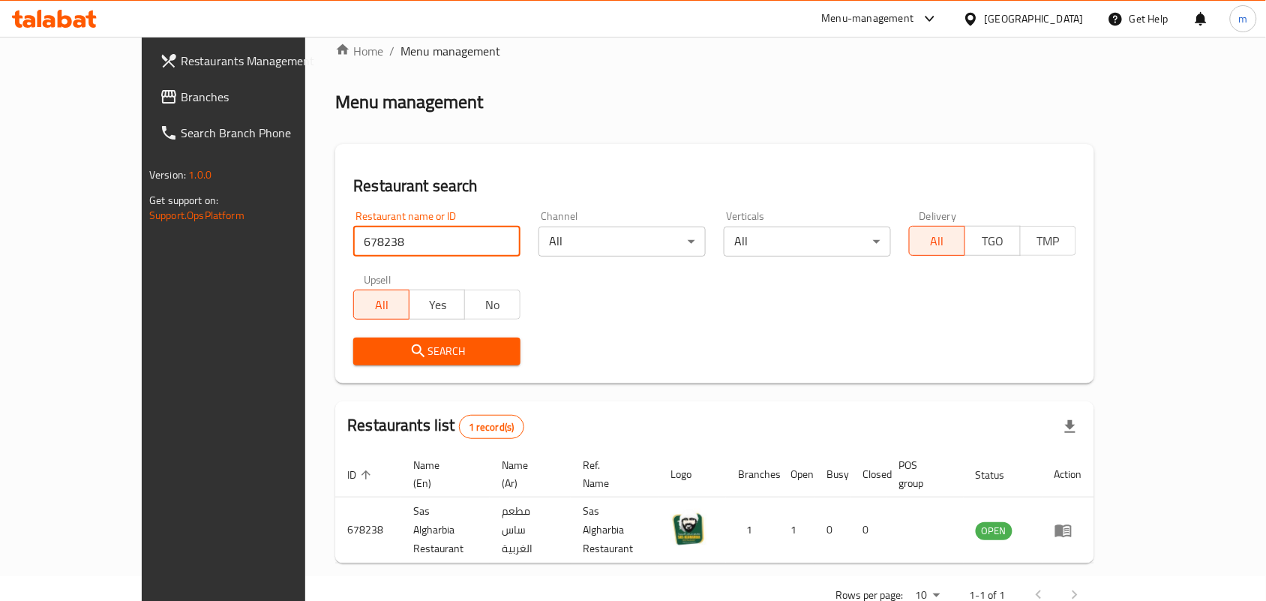
scroll to position [39, 0]
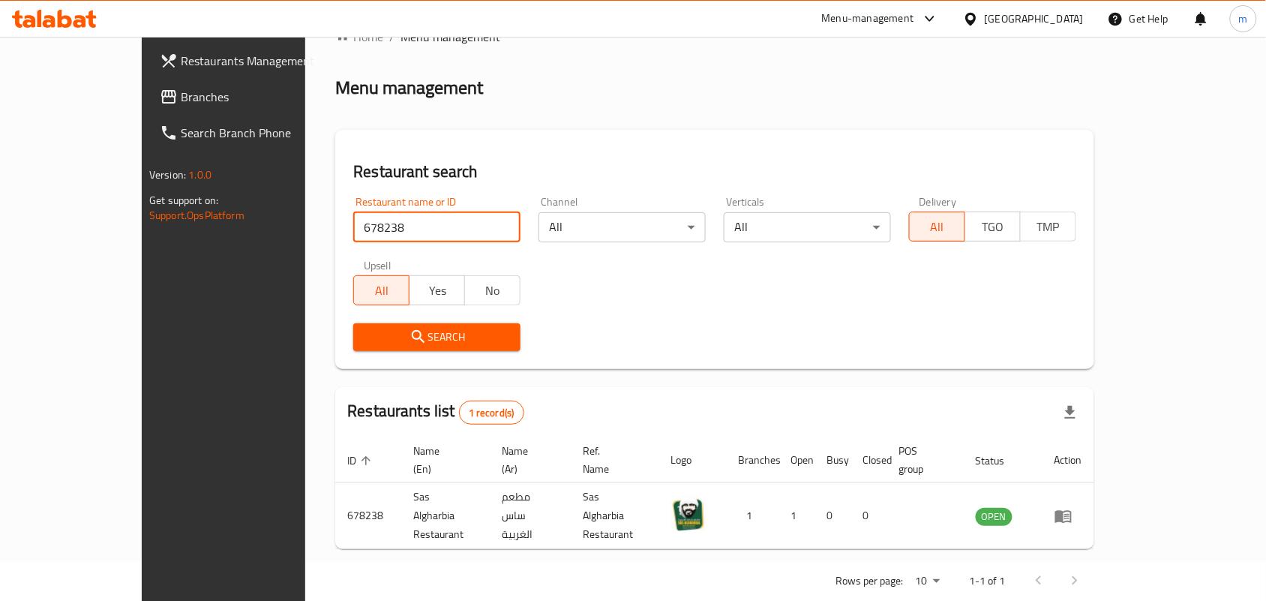
click at [1047, 13] on div "[GEOGRAPHIC_DATA]" at bounding box center [1034, 18] width 99 height 16
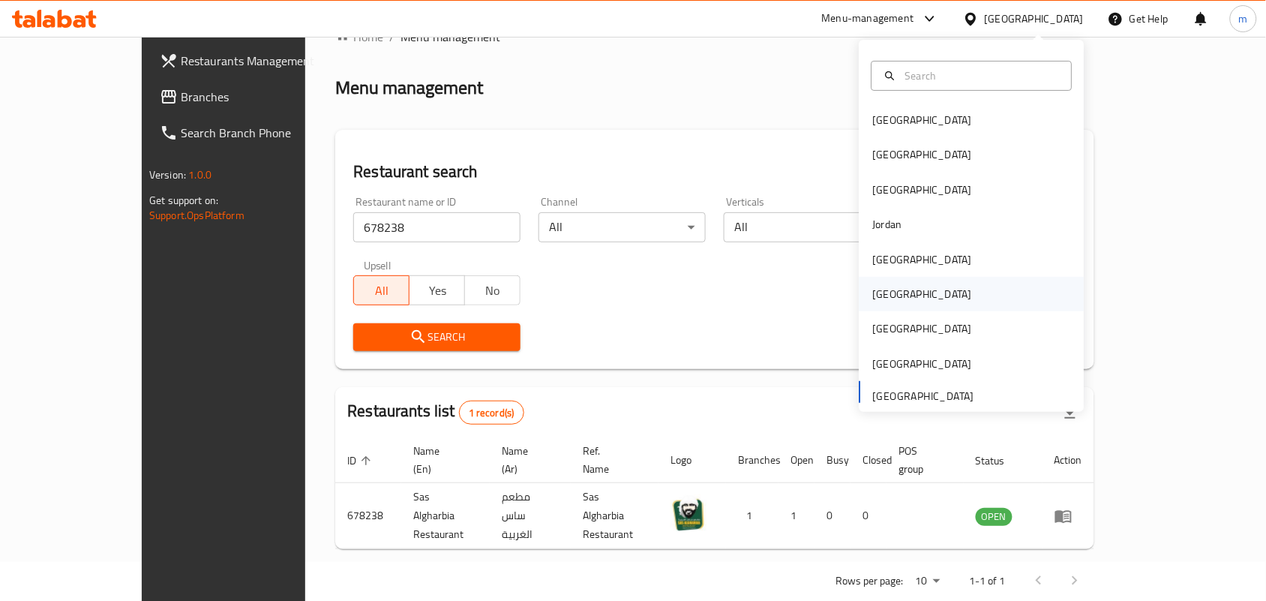
click at [894, 296] on div "[GEOGRAPHIC_DATA]" at bounding box center [922, 294] width 123 height 34
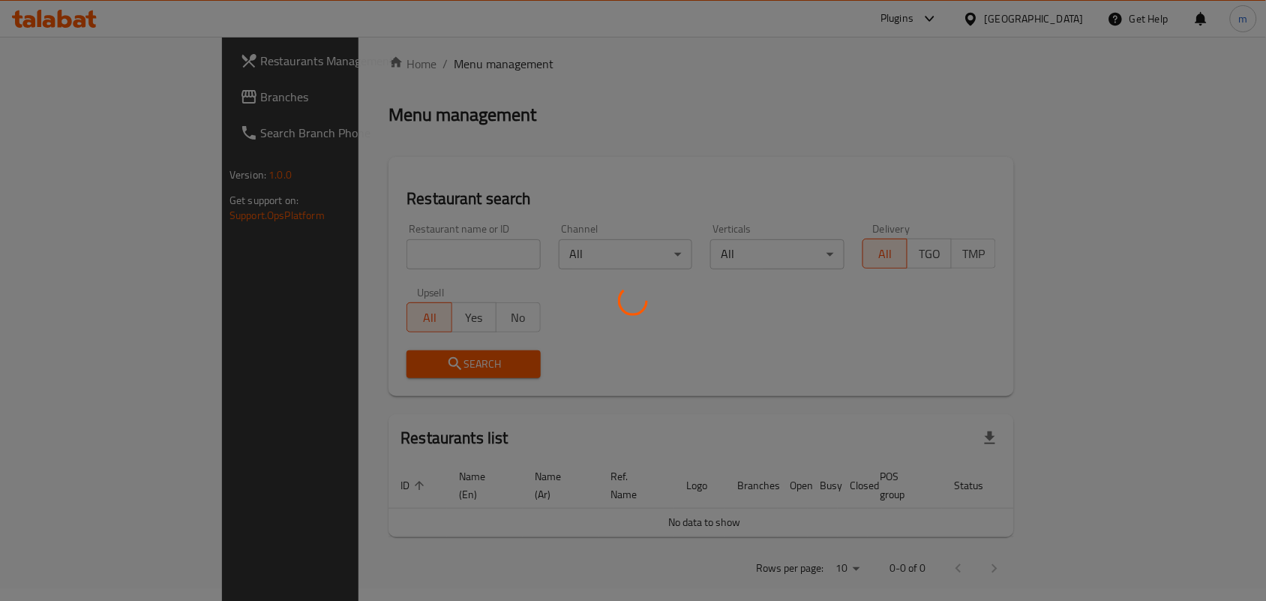
scroll to position [39, 0]
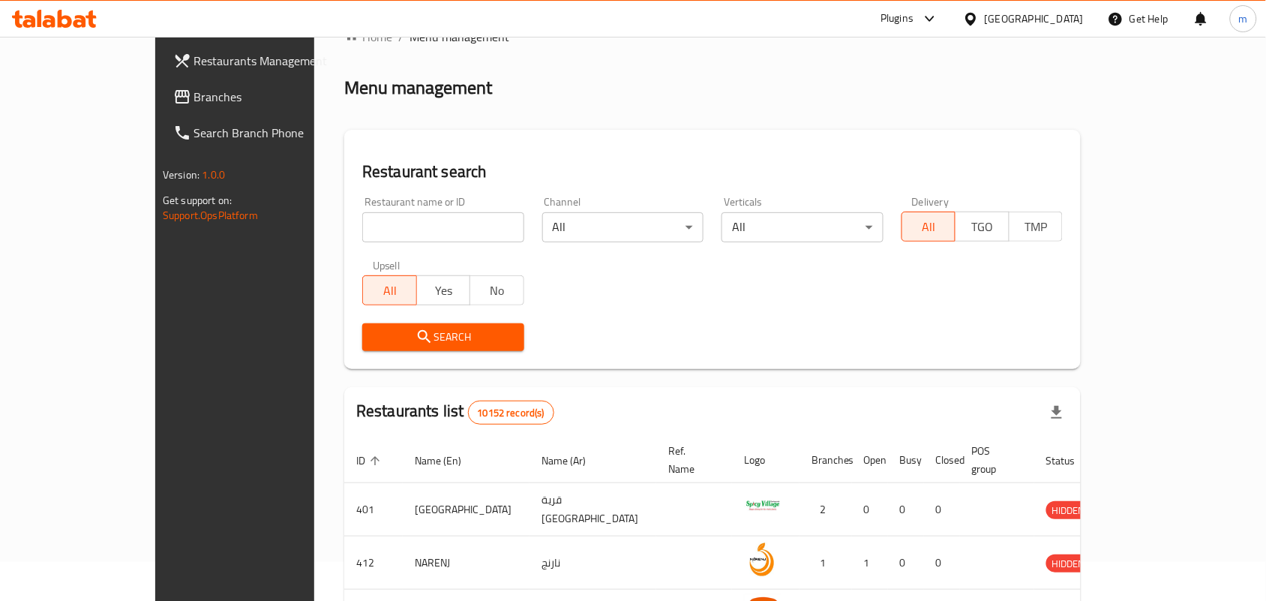
click at [194, 91] on span "Branches" at bounding box center [274, 97] width 160 height 18
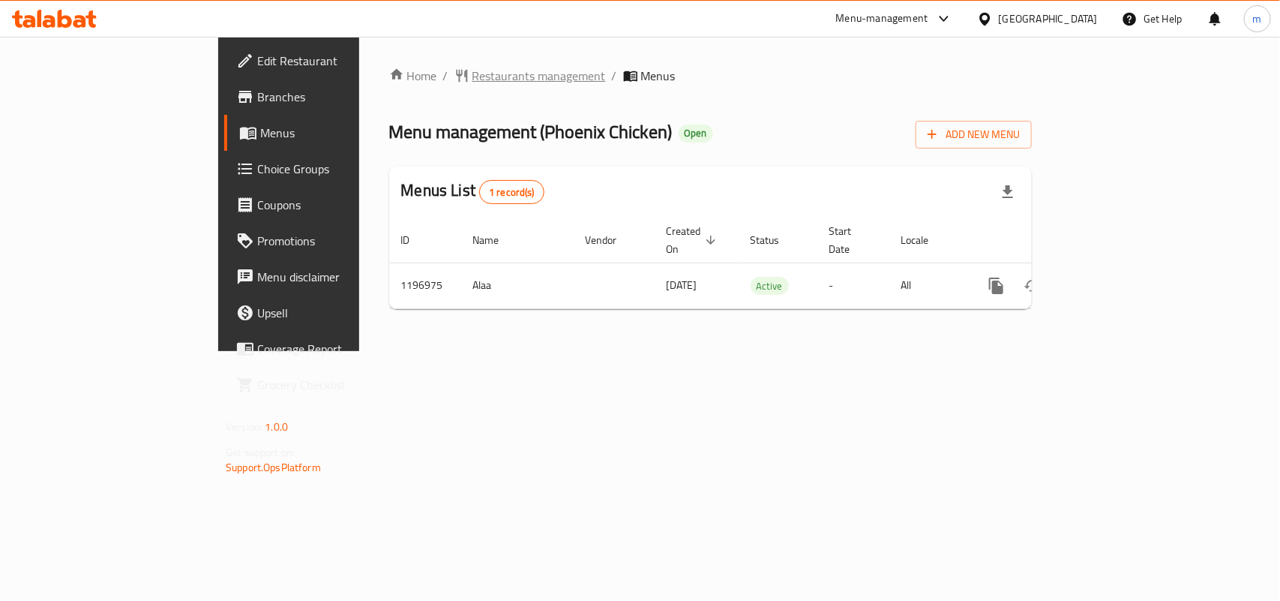
click at [472, 72] on span "Restaurants management" at bounding box center [538, 76] width 133 height 18
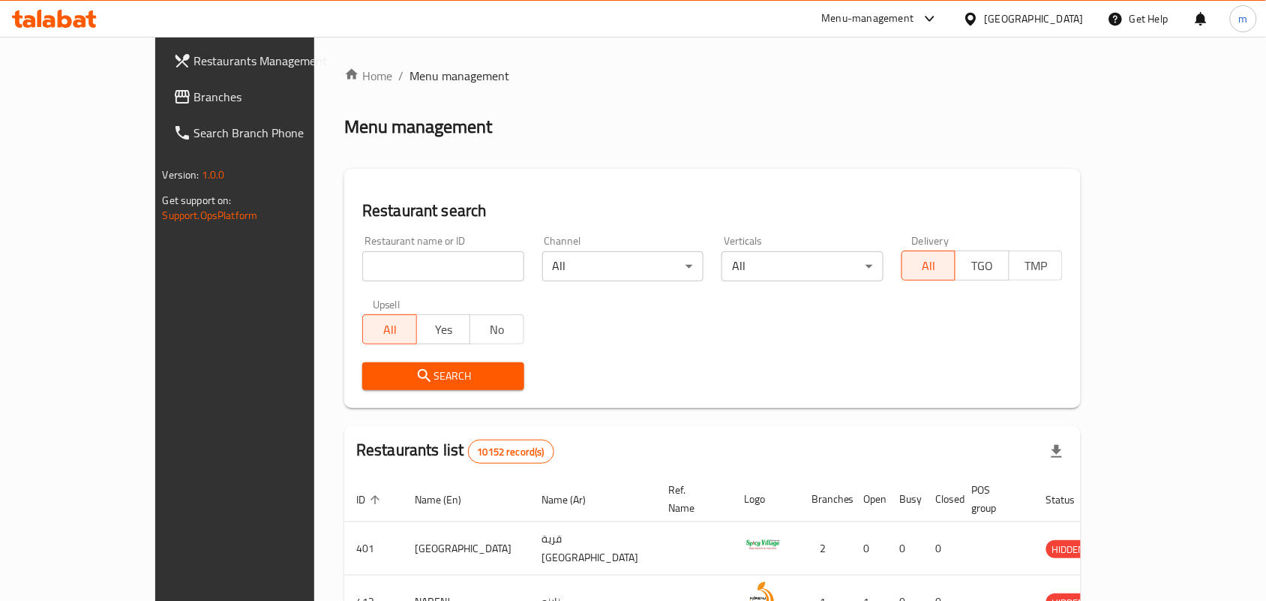
click at [362, 242] on div "Restaurant name or ID Restaurant name or ID" at bounding box center [443, 258] width 162 height 46
click at [362, 260] on input "search" at bounding box center [443, 266] width 162 height 30
paste input "667912"
type input "667912"
click button "Search" at bounding box center [443, 376] width 162 height 28
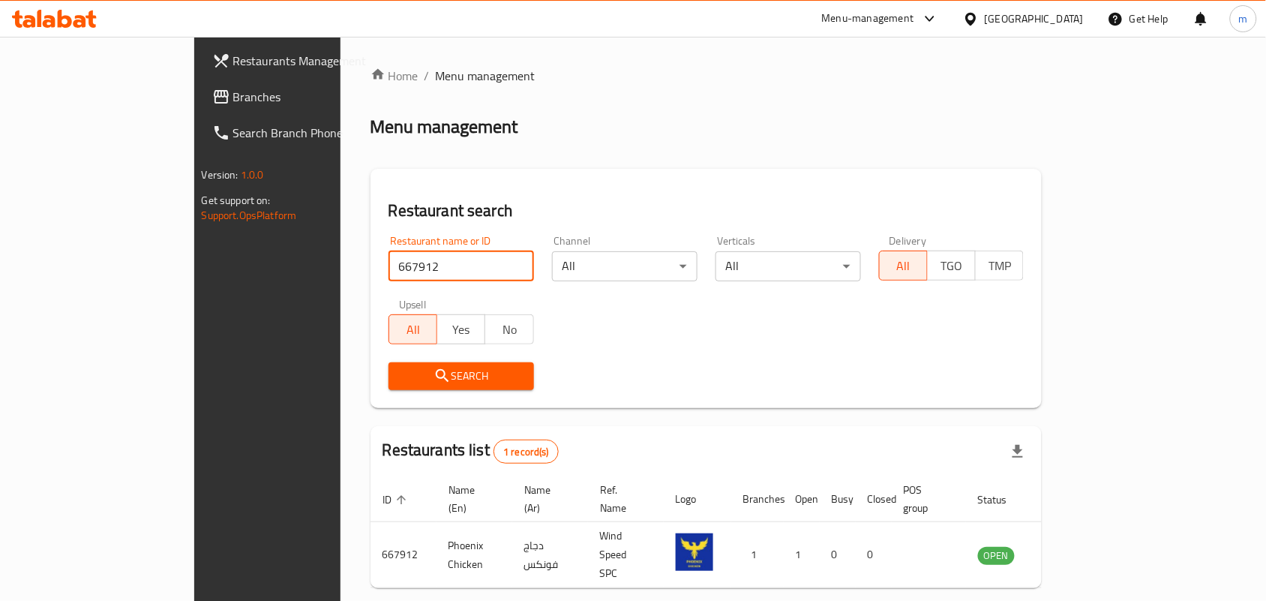
scroll to position [39, 0]
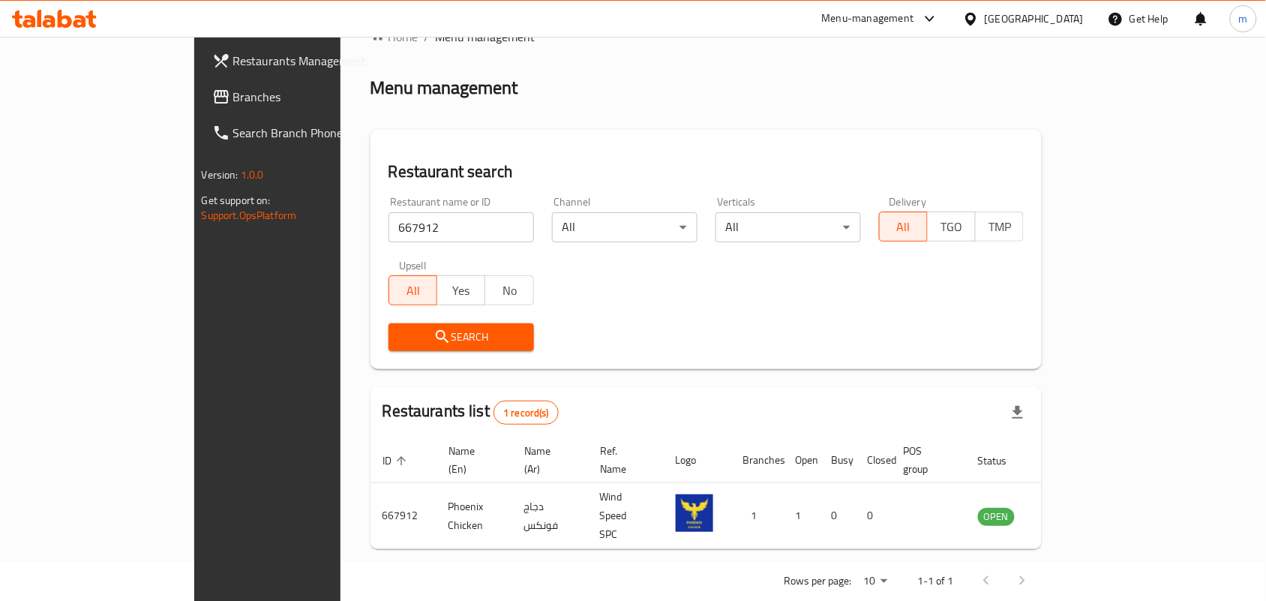
click at [233, 103] on span "Branches" at bounding box center [313, 97] width 160 height 18
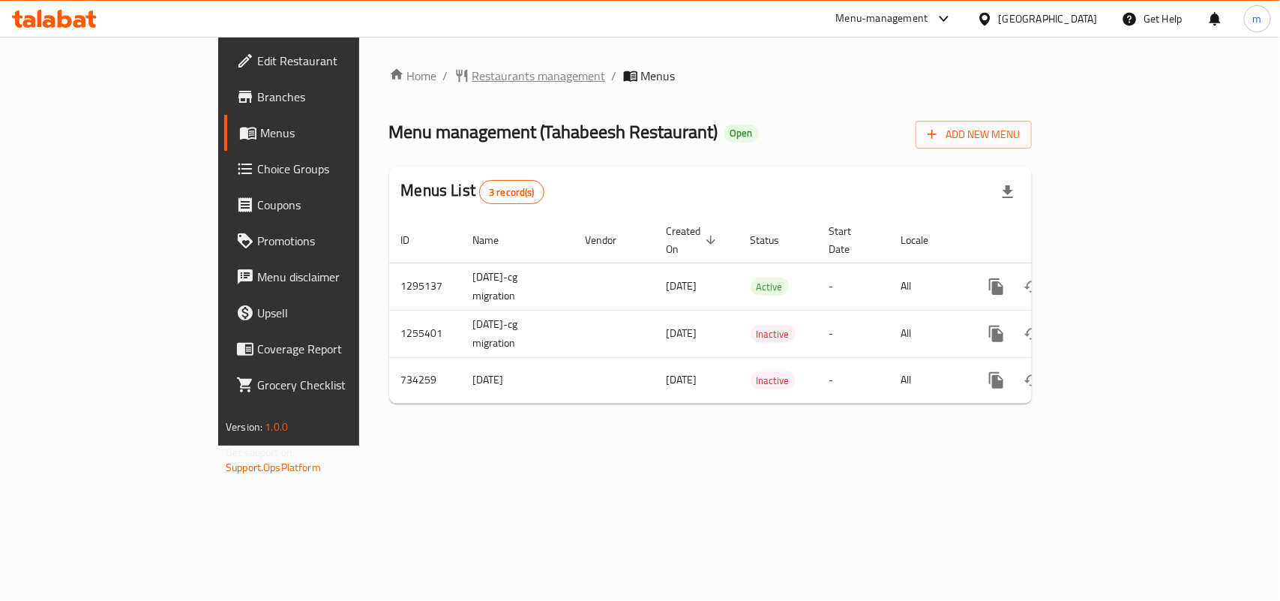
click at [472, 79] on span "Restaurants management" at bounding box center [538, 76] width 133 height 18
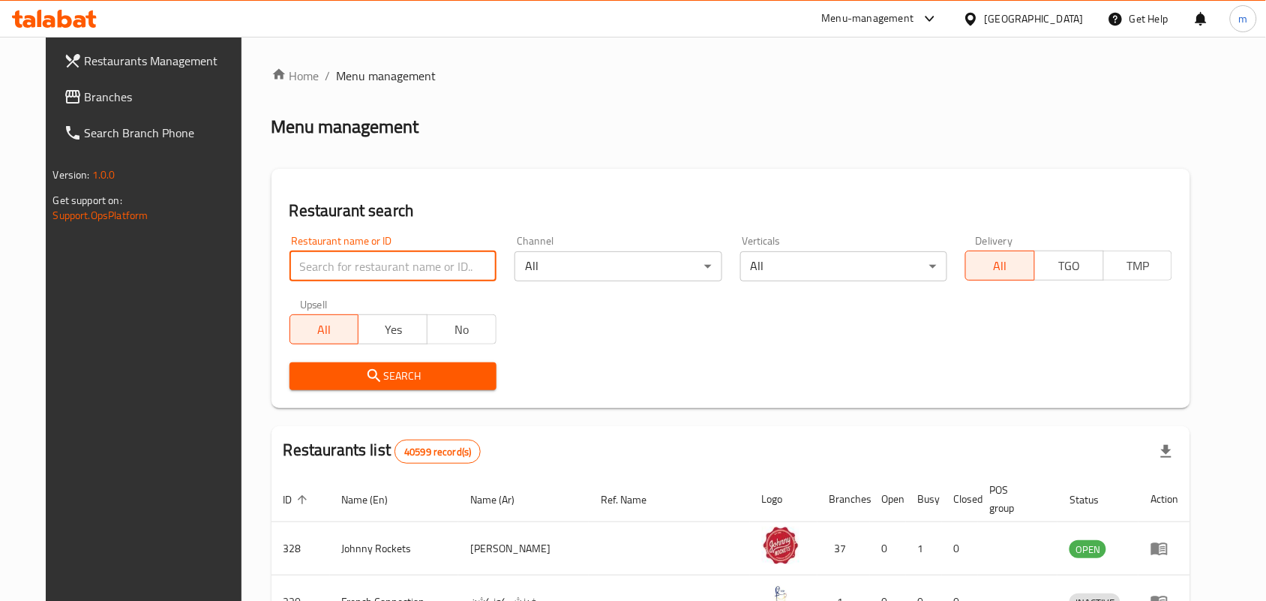
click at [308, 263] on input "search" at bounding box center [392, 266] width 207 height 30
paste input "647006"
type input "647006"
click button "Search" at bounding box center [392, 376] width 207 height 28
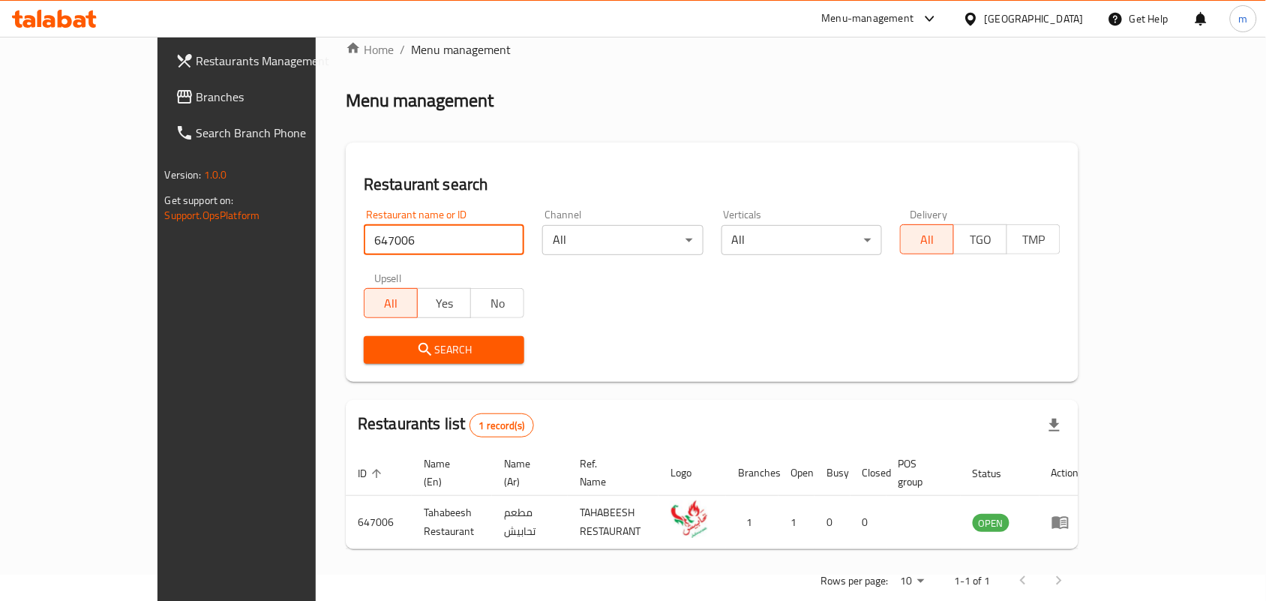
scroll to position [39, 0]
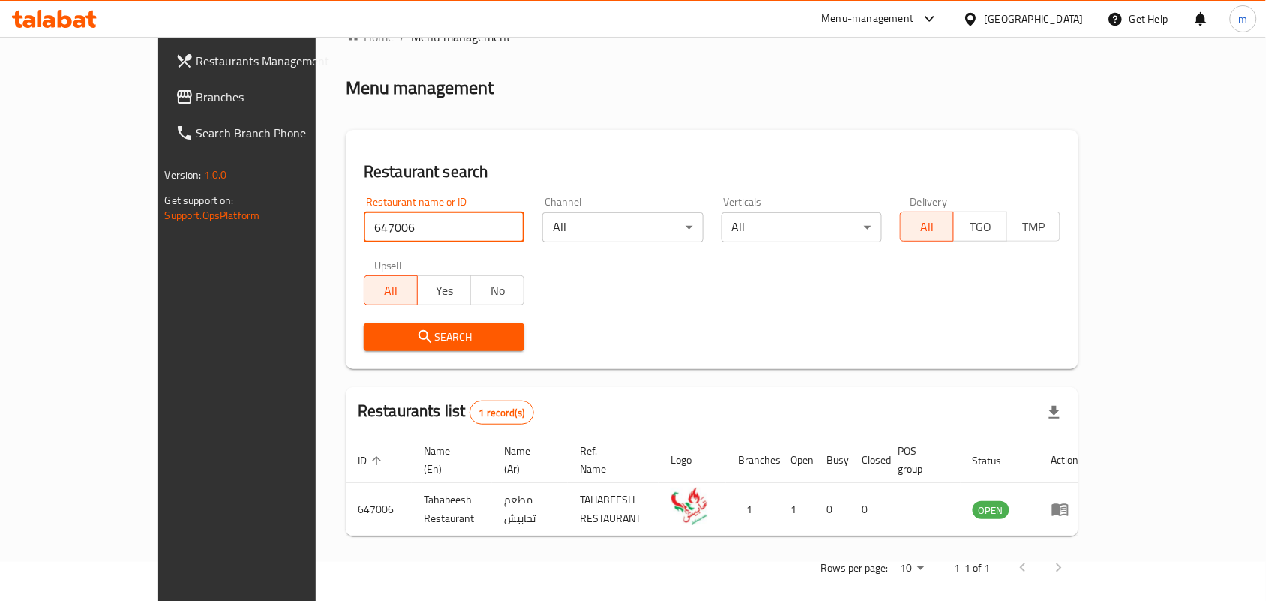
click at [979, 13] on icon at bounding box center [971, 19] width 16 height 16
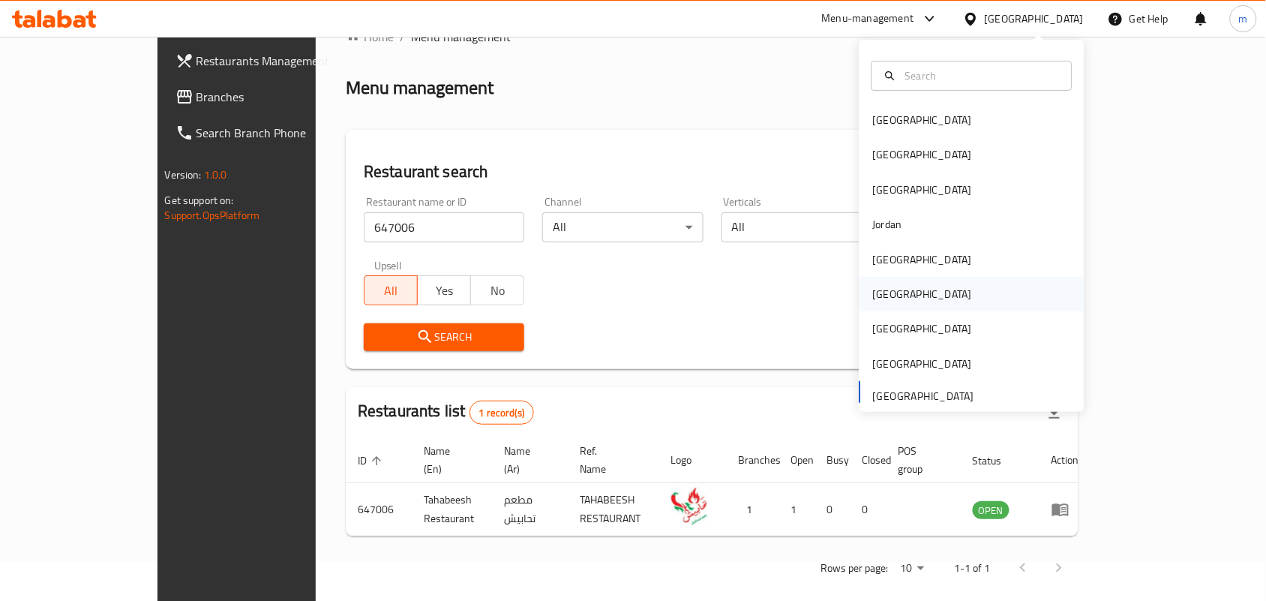
click at [879, 293] on div "[GEOGRAPHIC_DATA]" at bounding box center [922, 294] width 99 height 16
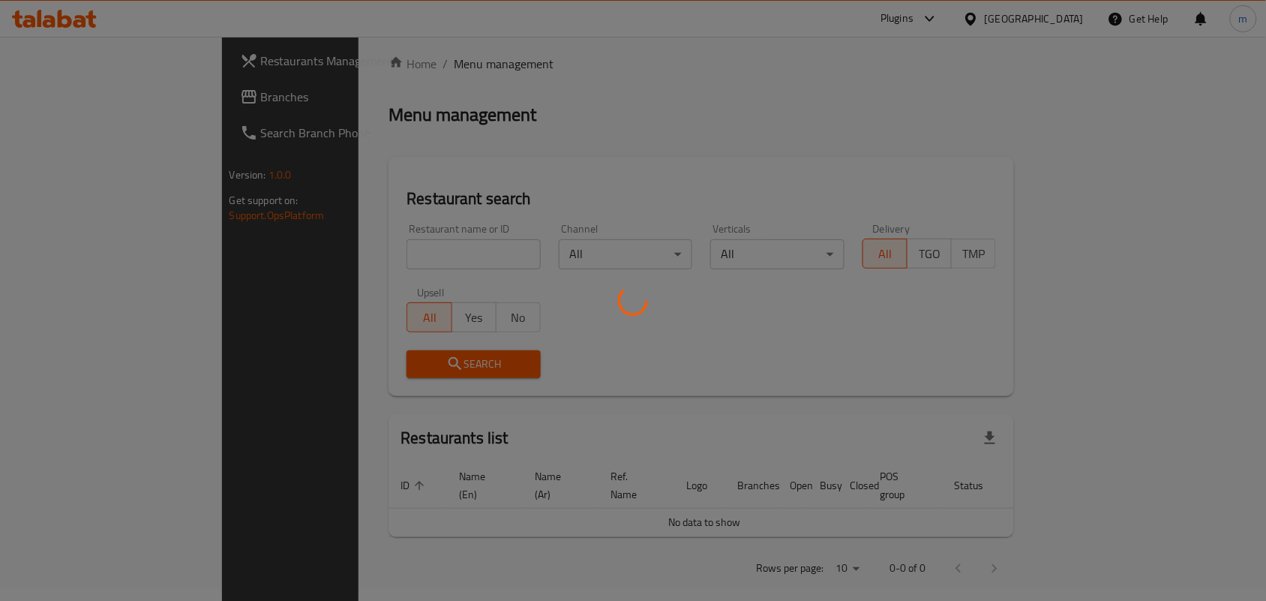
scroll to position [39, 0]
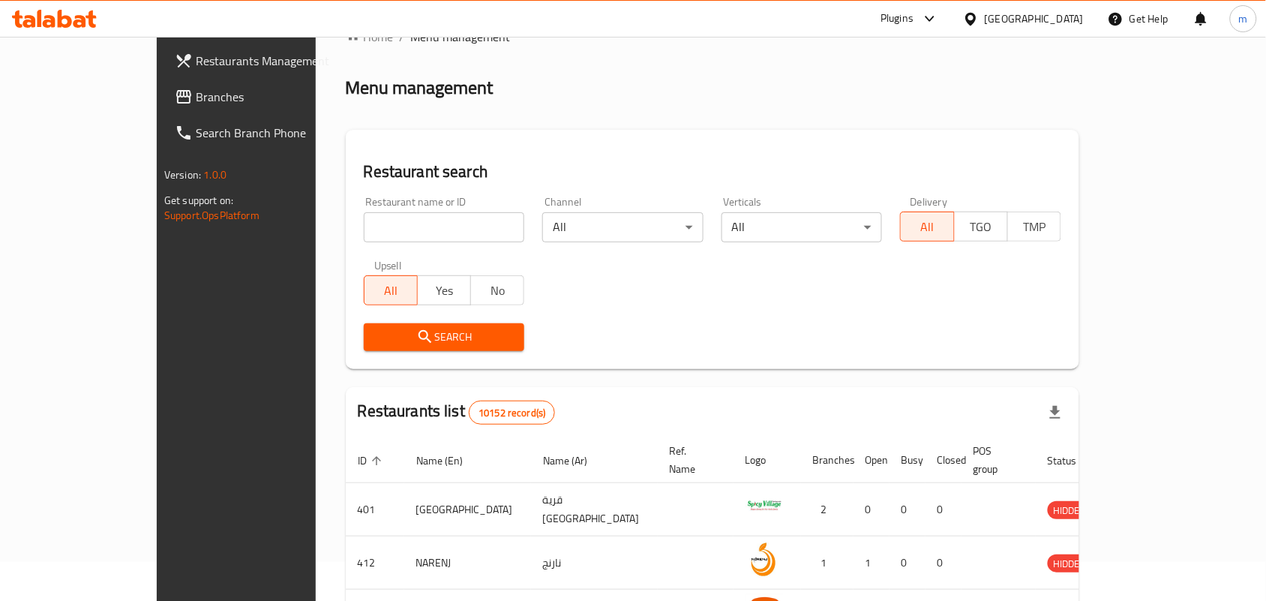
click at [196, 98] on span "Branches" at bounding box center [276, 97] width 160 height 18
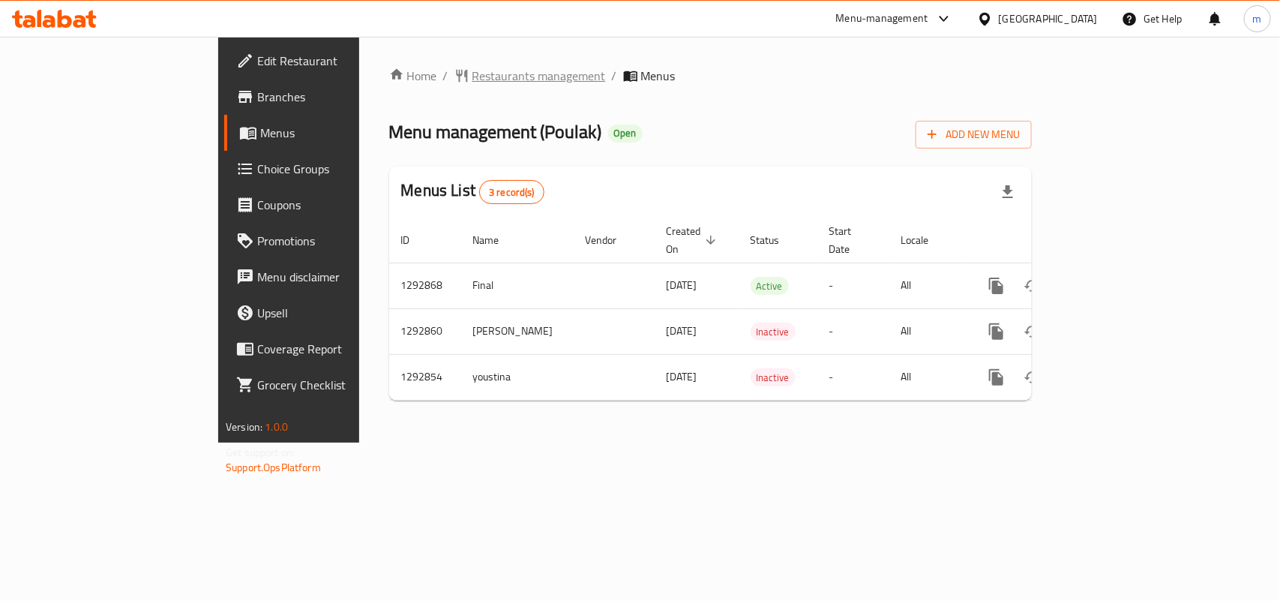
click at [472, 79] on span "Restaurants management" at bounding box center [538, 76] width 133 height 18
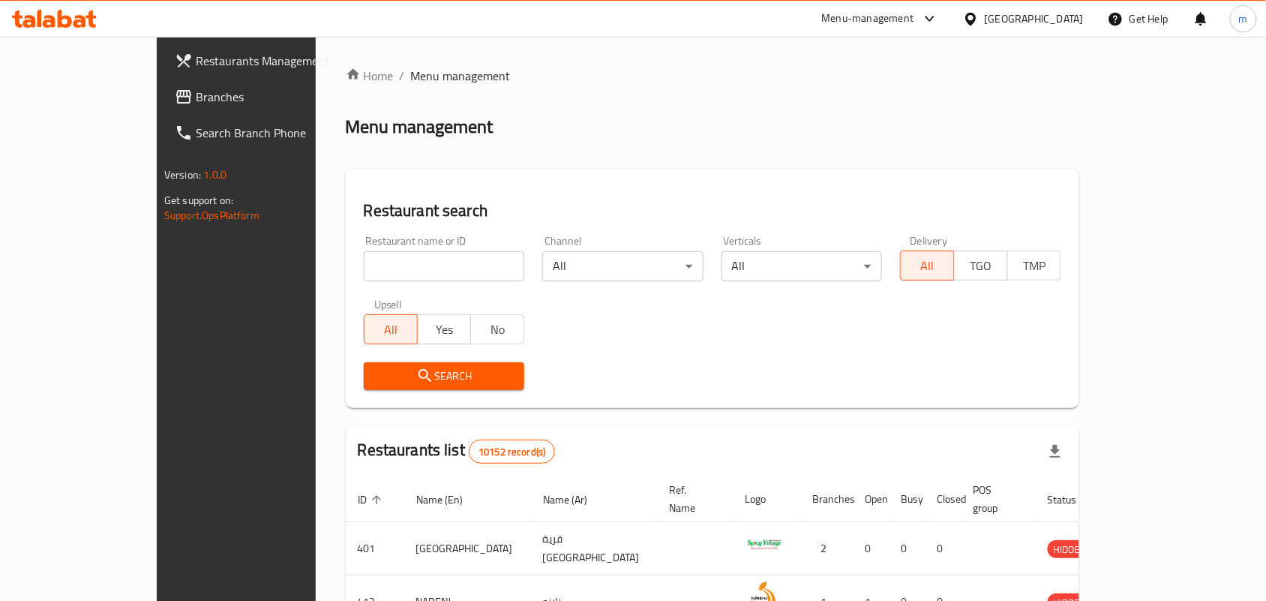
click at [364, 275] on input "search" at bounding box center [444, 266] width 161 height 30
paste input "699277"
type input "699277"
click button "Search" at bounding box center [444, 376] width 161 height 28
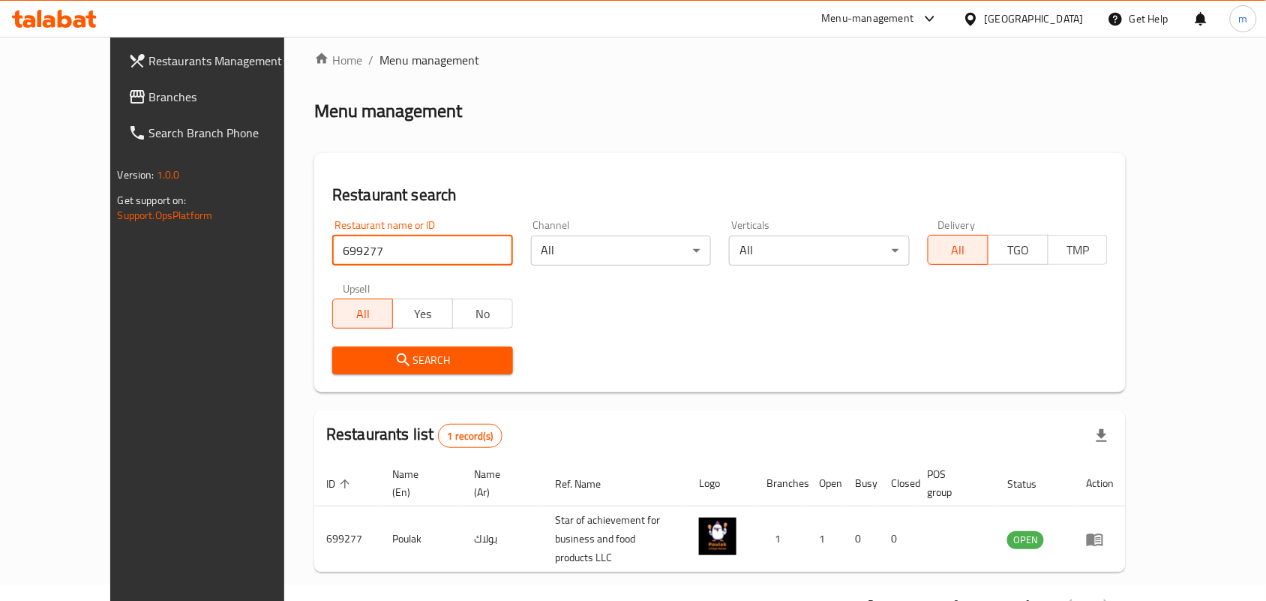
scroll to position [39, 0]
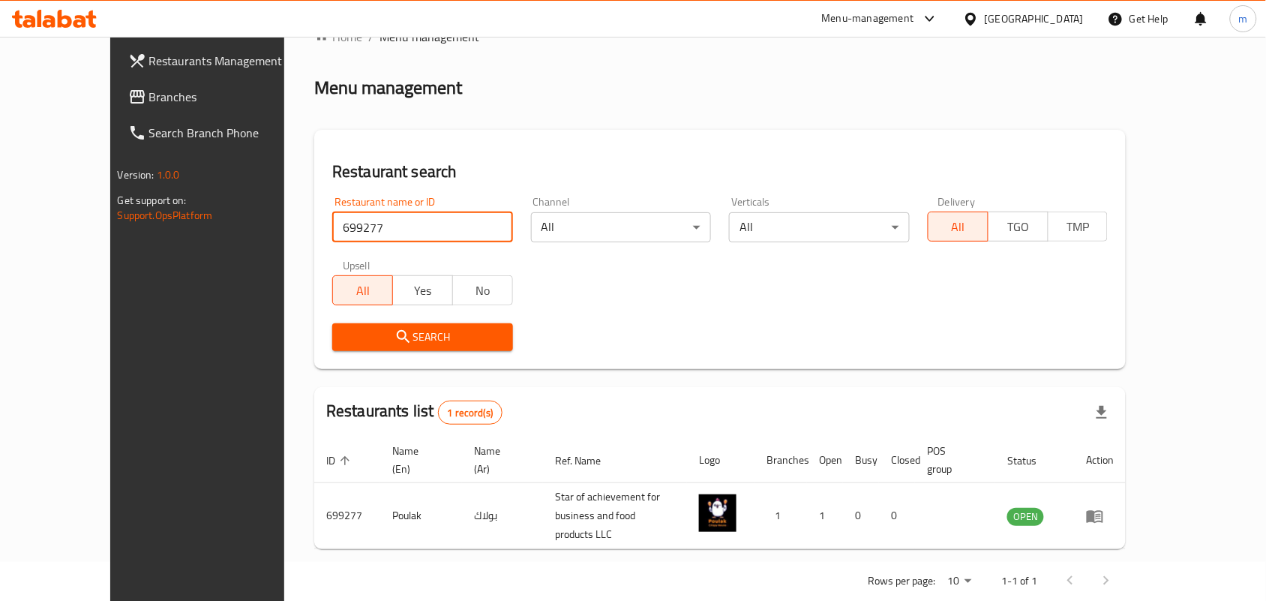
click at [1063, 26] on div "[GEOGRAPHIC_DATA]" at bounding box center [1034, 18] width 99 height 16
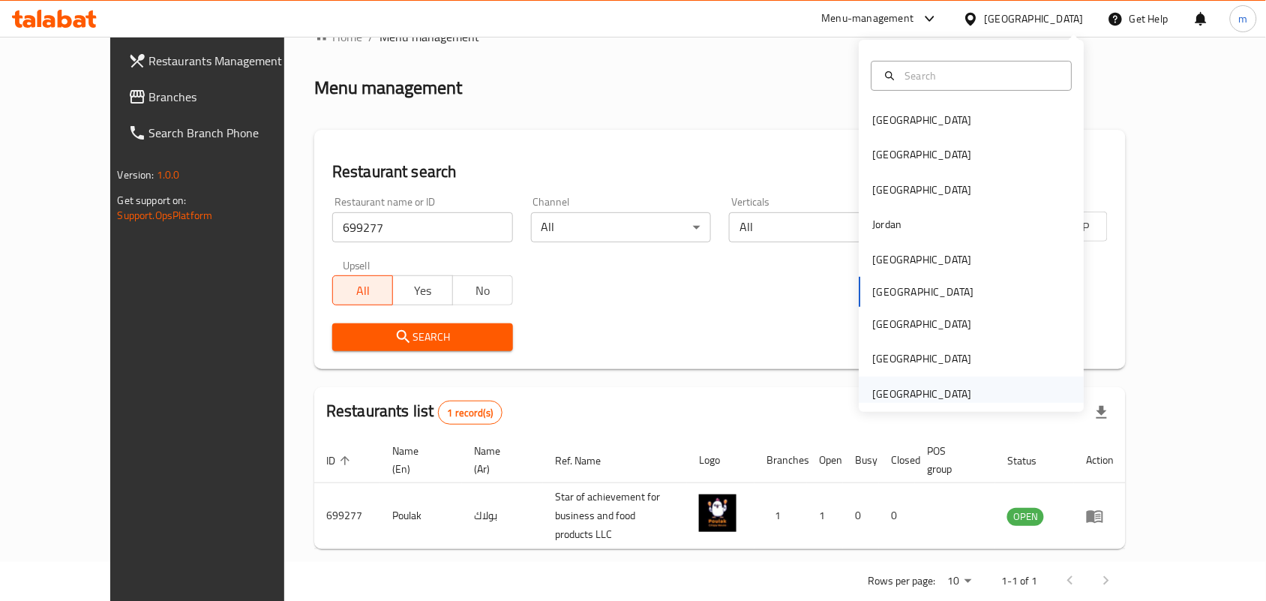
click at [898, 391] on div "[GEOGRAPHIC_DATA]" at bounding box center [922, 393] width 99 height 16
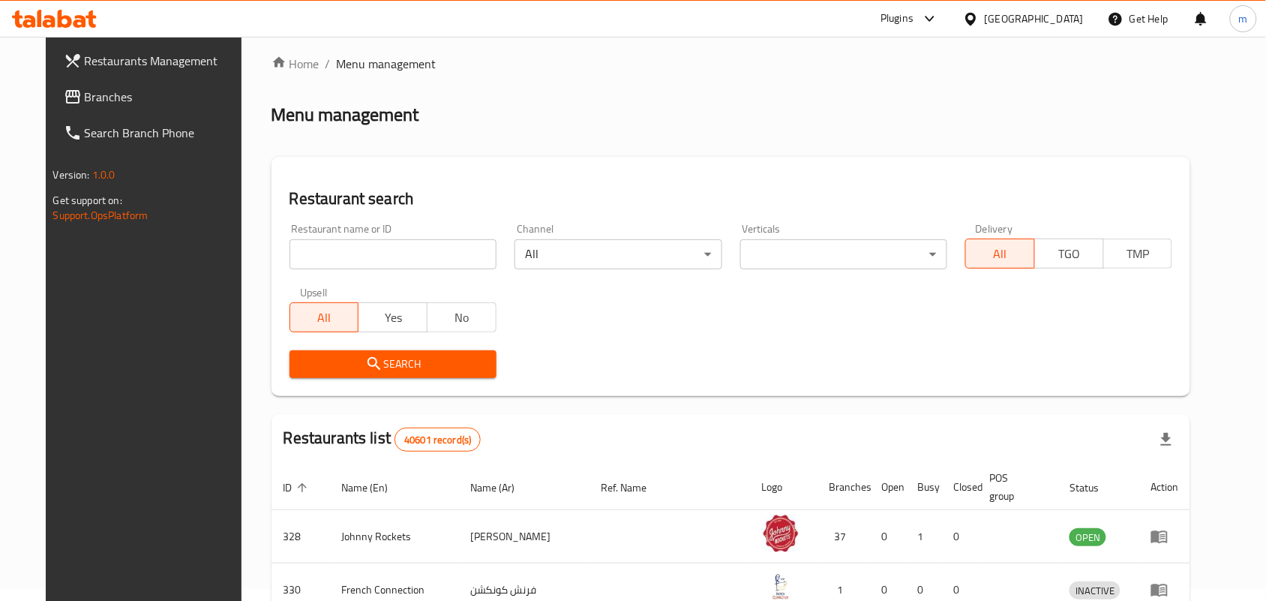
scroll to position [39, 0]
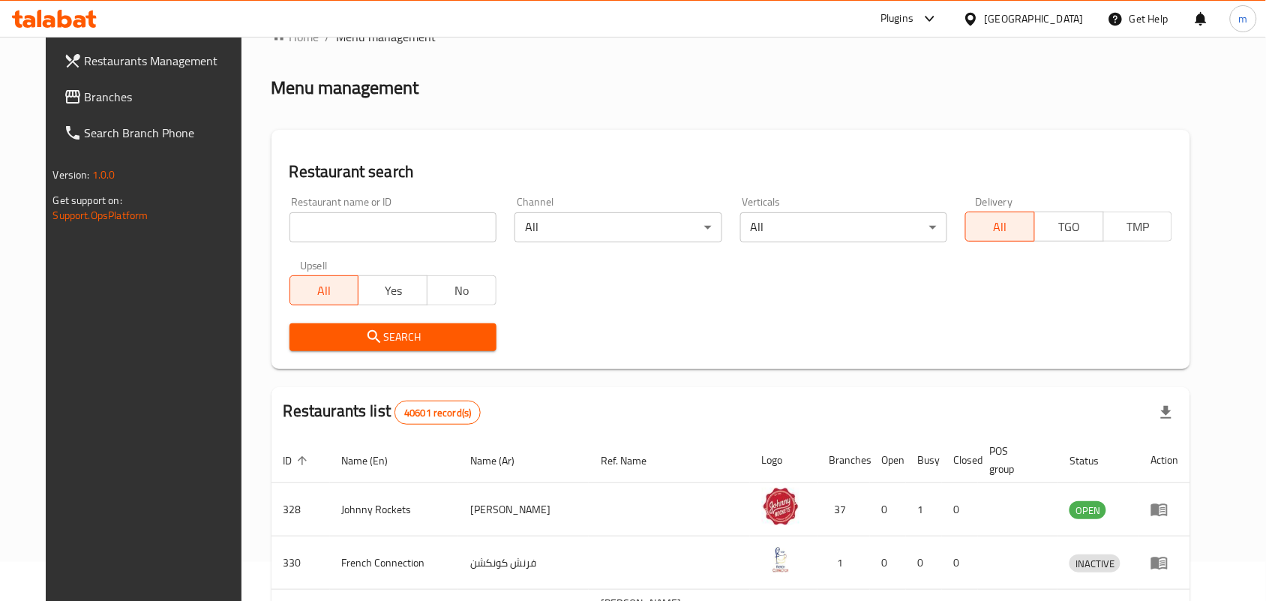
click at [85, 101] on span "Branches" at bounding box center [165, 97] width 160 height 18
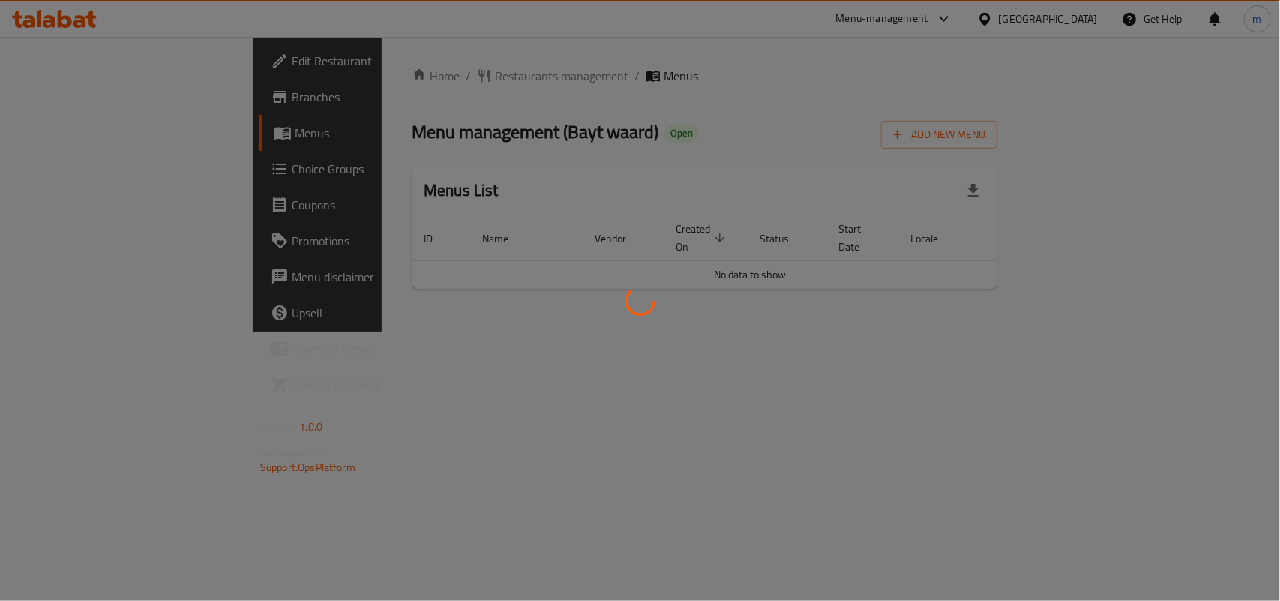
click at [367, 73] on div at bounding box center [640, 300] width 1280 height 601
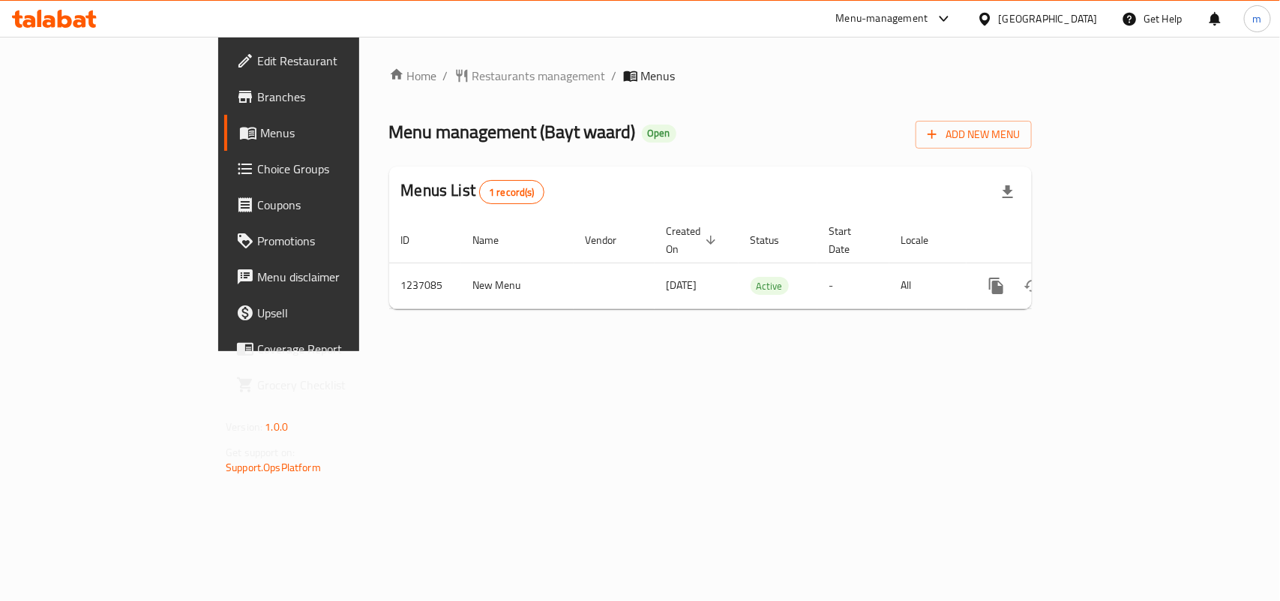
click at [472, 75] on span "Restaurants management" at bounding box center [538, 76] width 133 height 18
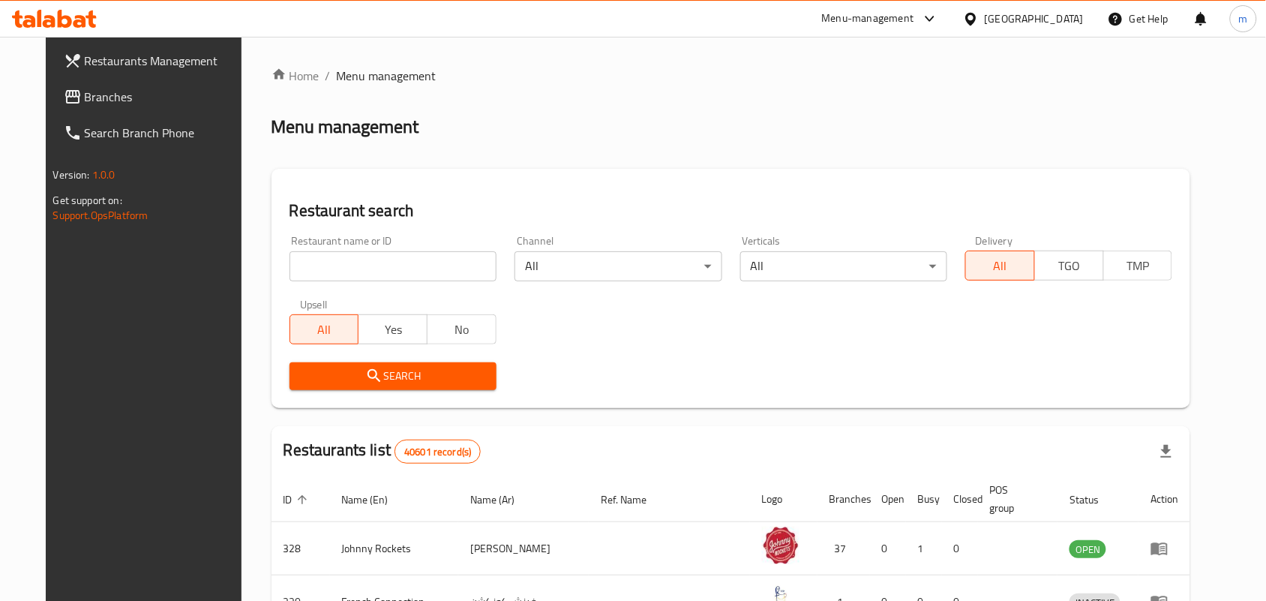
click at [308, 262] on input "search" at bounding box center [392, 266] width 207 height 30
paste input "679244"
type input "679244"
click button "Search" at bounding box center [392, 376] width 207 height 28
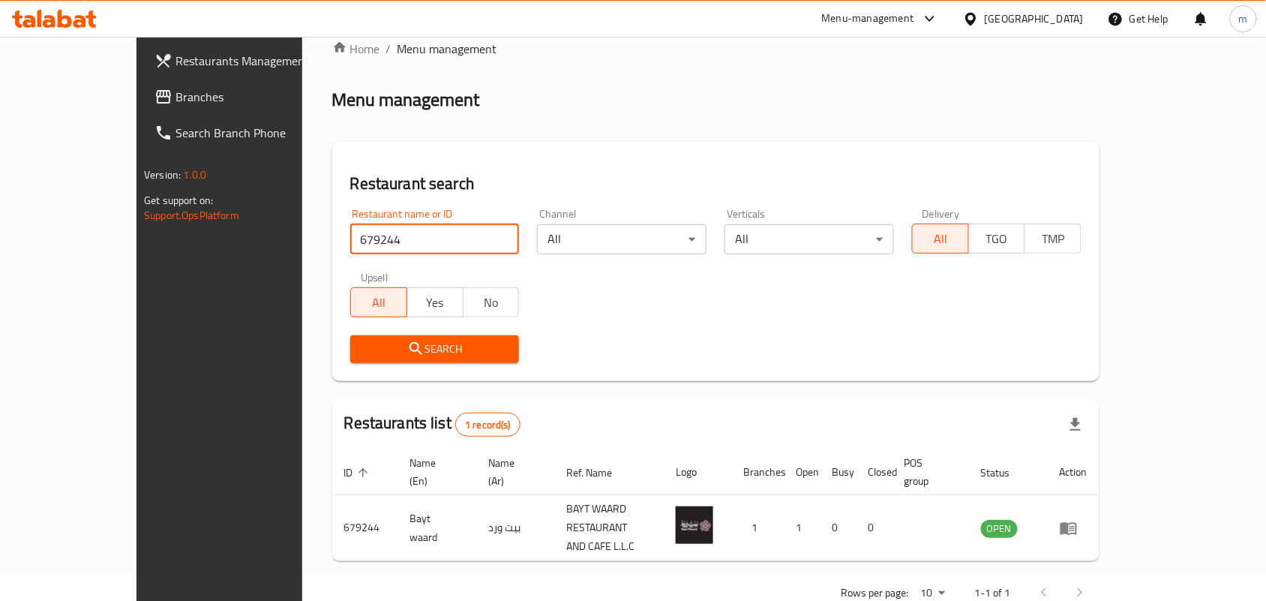
scroll to position [39, 0]
